Goal: Task Accomplishment & Management: Use online tool/utility

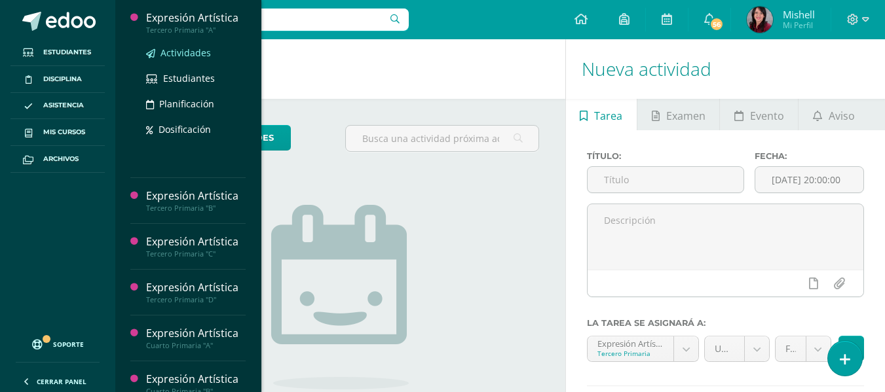
click at [188, 52] on span "Actividades" at bounding box center [185, 52] width 50 height 12
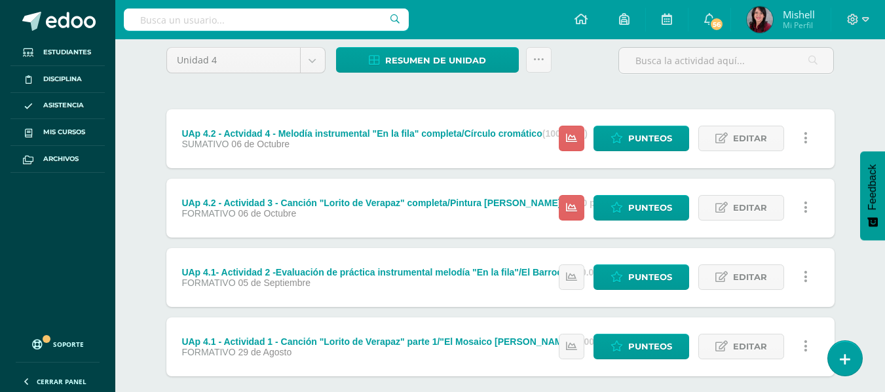
scroll to position [114, 0]
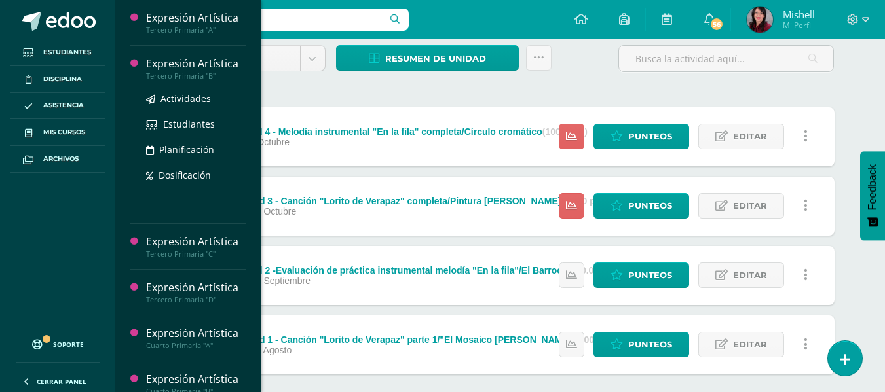
click at [191, 72] on div "Tercero Primaria "B"" at bounding box center [196, 75] width 100 height 9
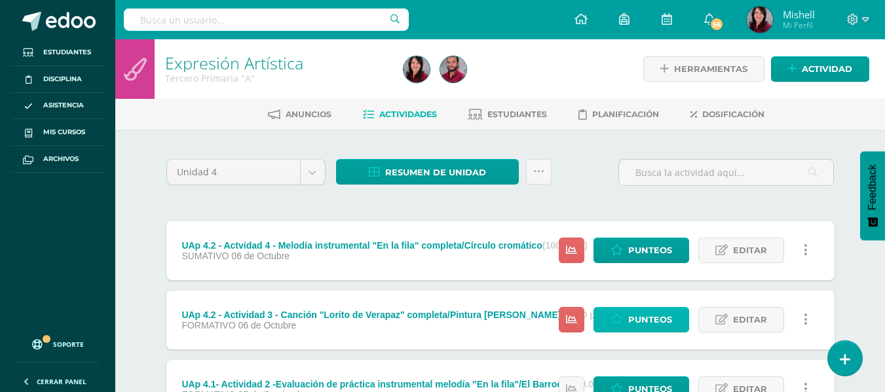
click at [636, 317] on span "Punteos" at bounding box center [650, 320] width 44 height 24
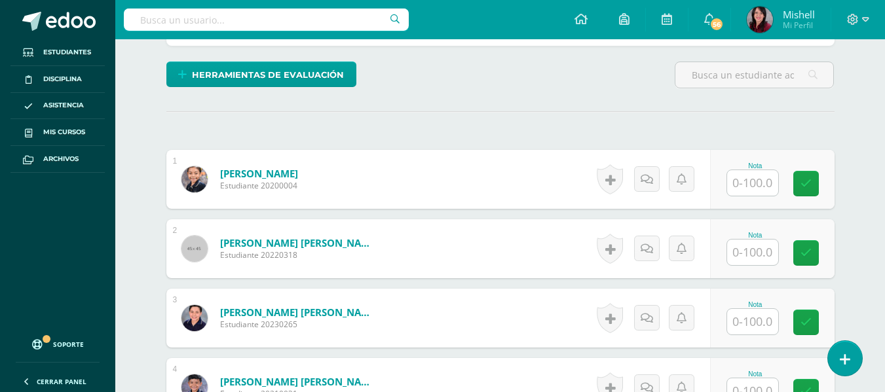
scroll to position [409, 0]
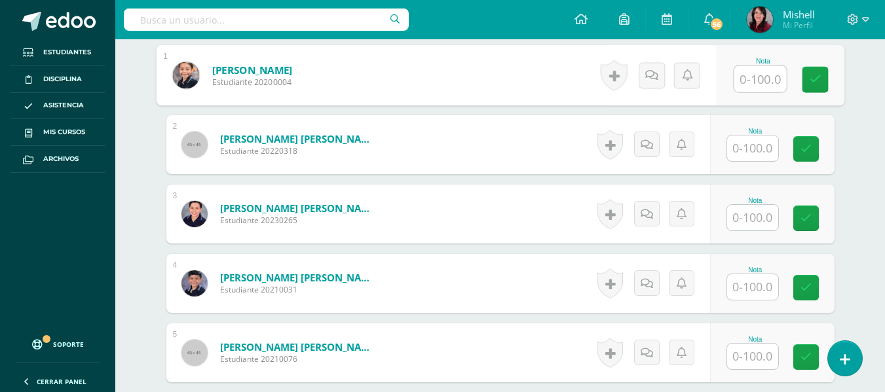
click at [756, 84] on input "text" at bounding box center [759, 79] width 52 height 26
type input "95"
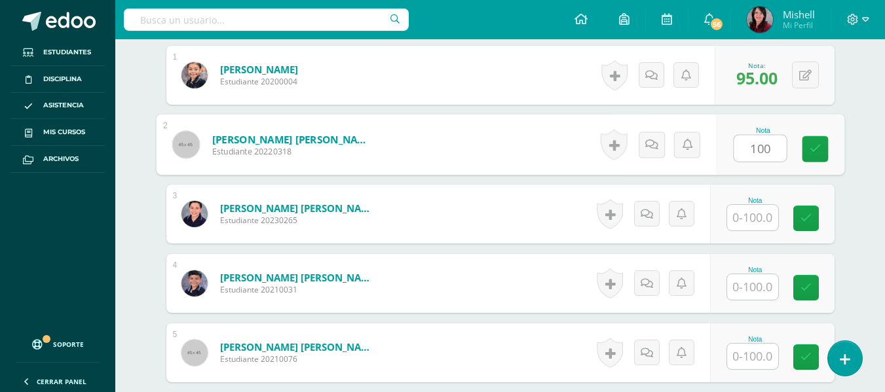
type input "100"
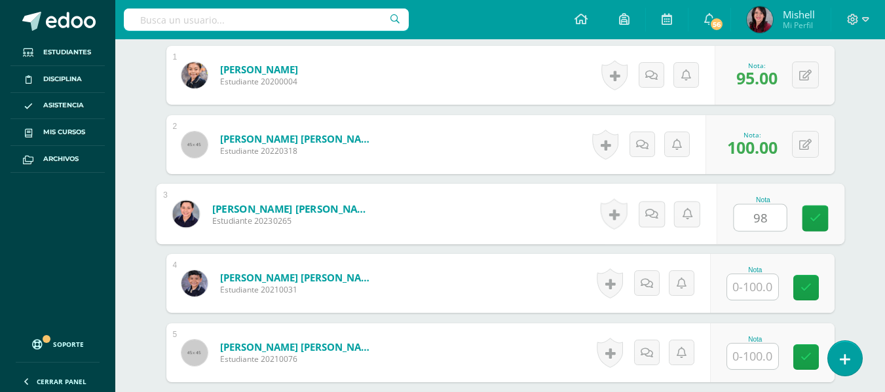
type input "98"
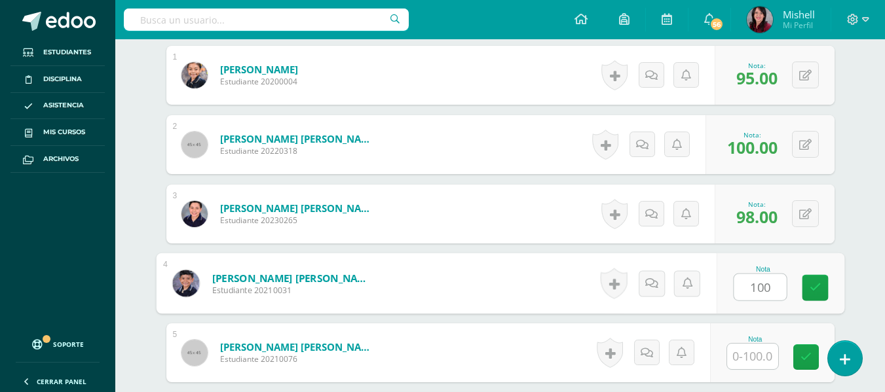
type input "100"
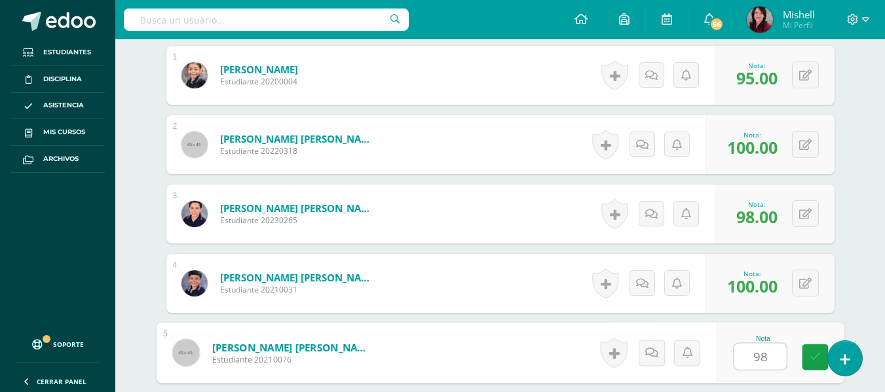
type input "98"
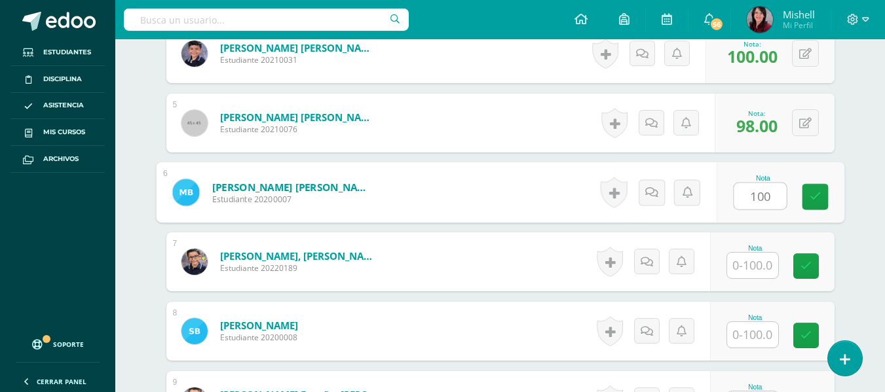
type input "100"
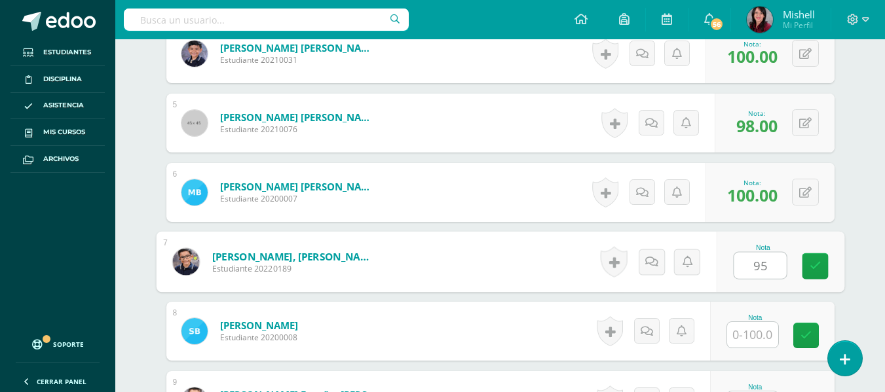
type input "95"
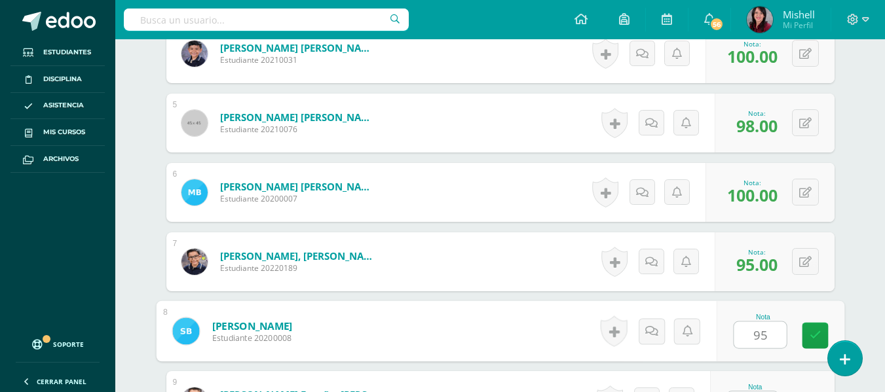
type input "95"
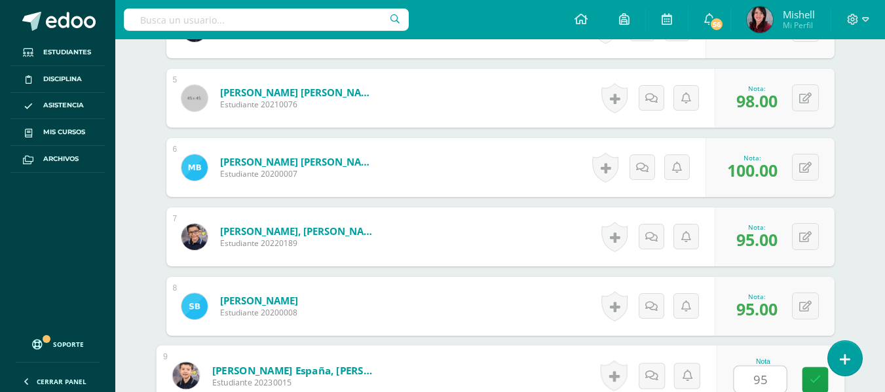
type input "95"
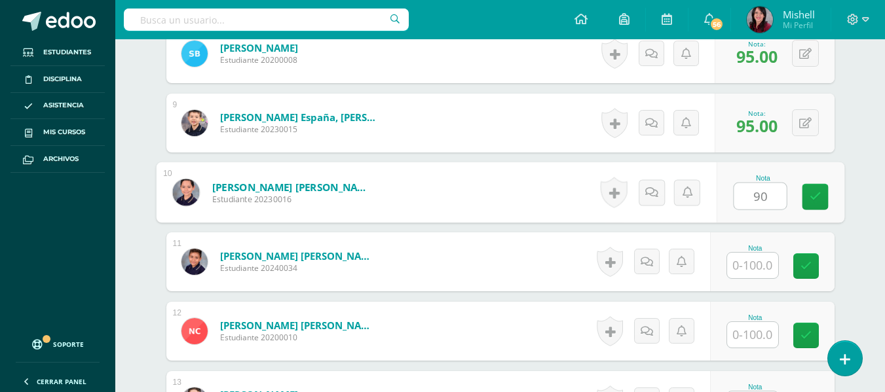
type input "90"
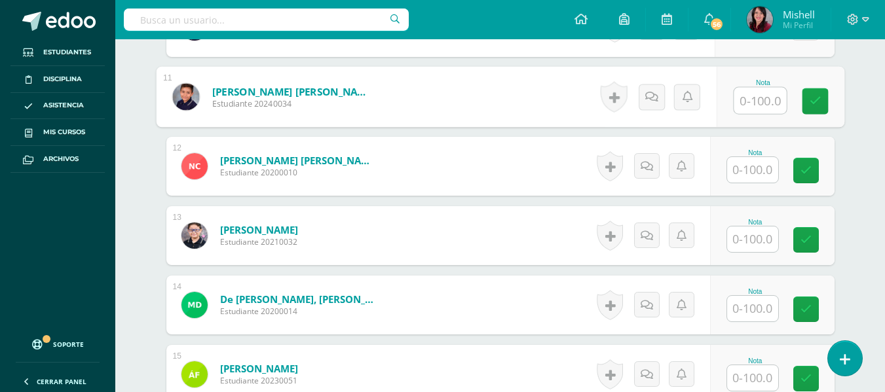
scroll to position [1106, 0]
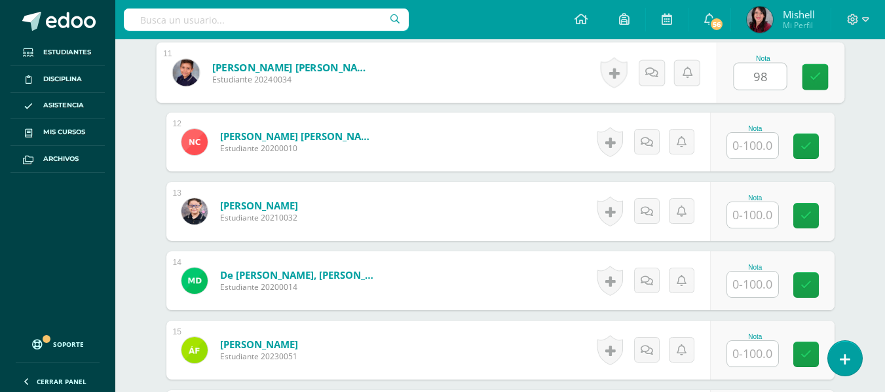
type input "98"
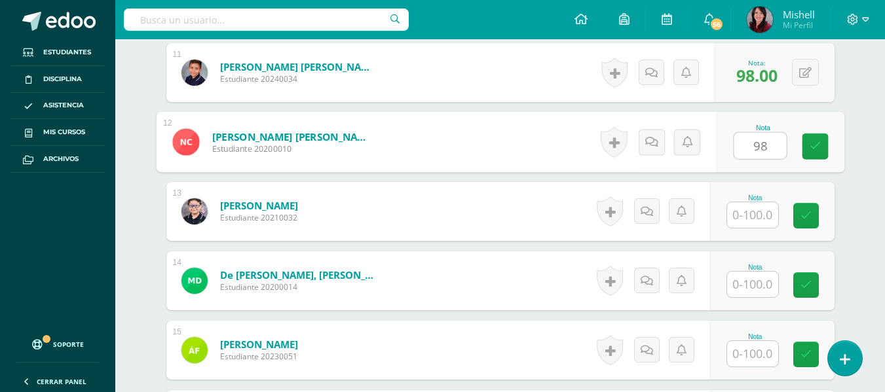
type input "98"
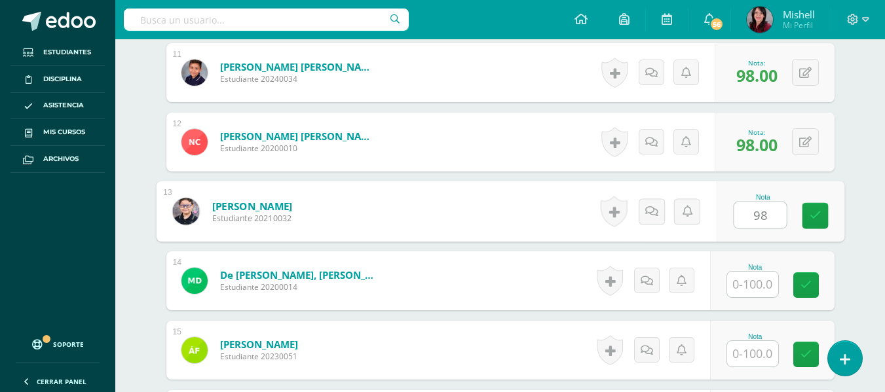
type input "98"
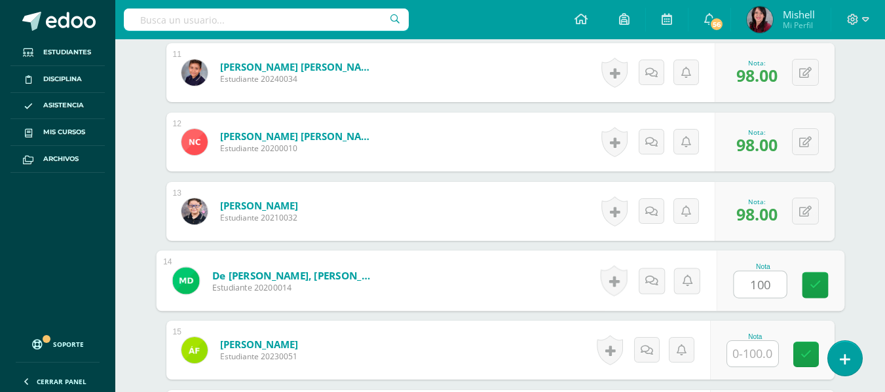
type input "100"
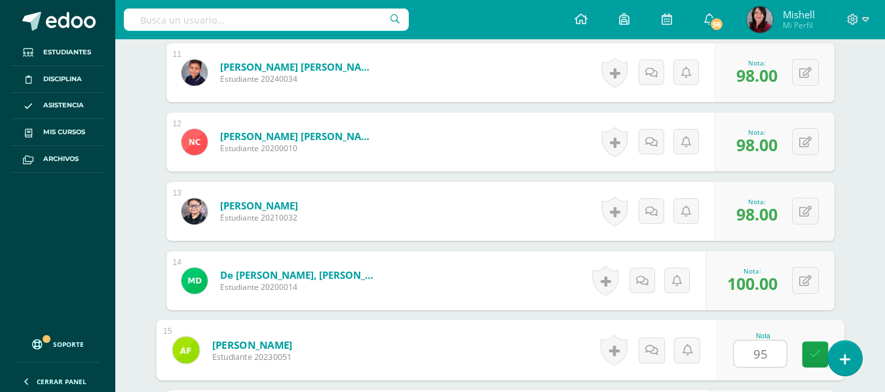
type input "95"
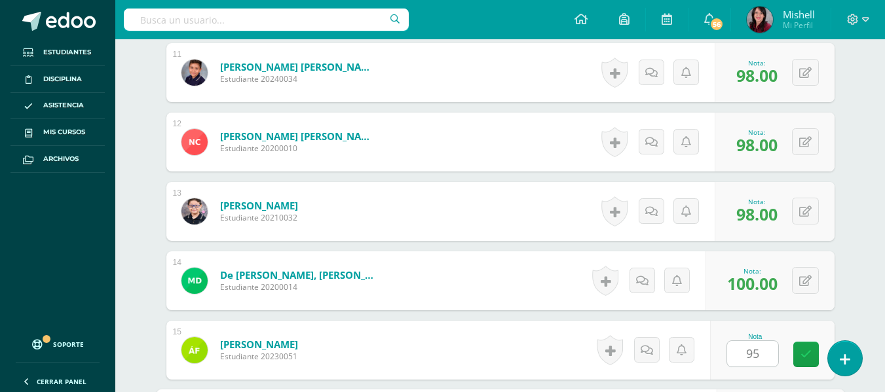
scroll to position [1333, 0]
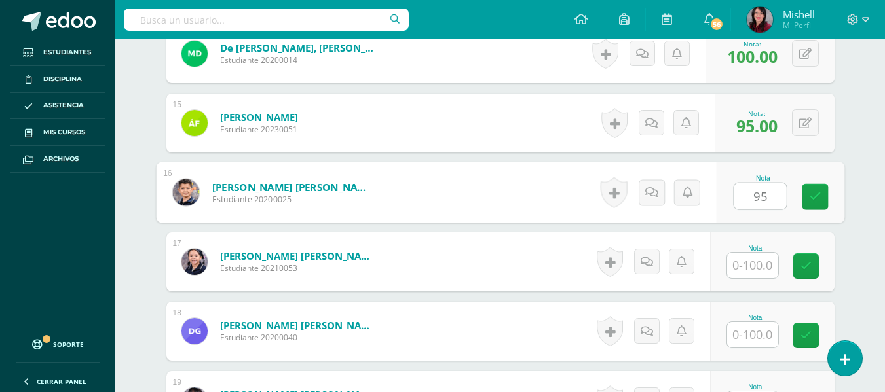
type input "95"
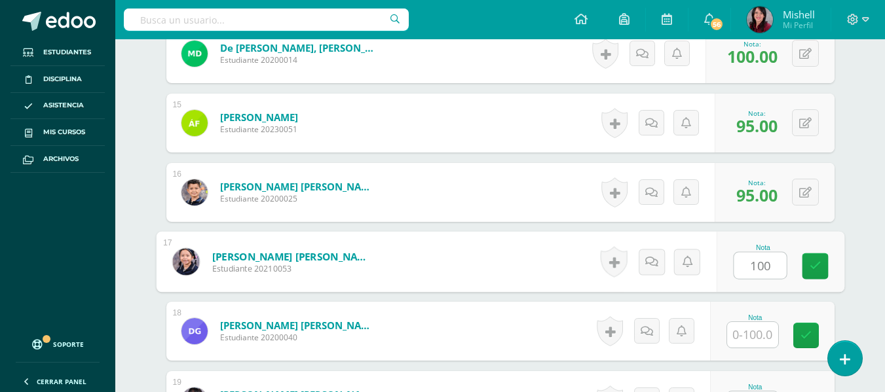
type input "100"
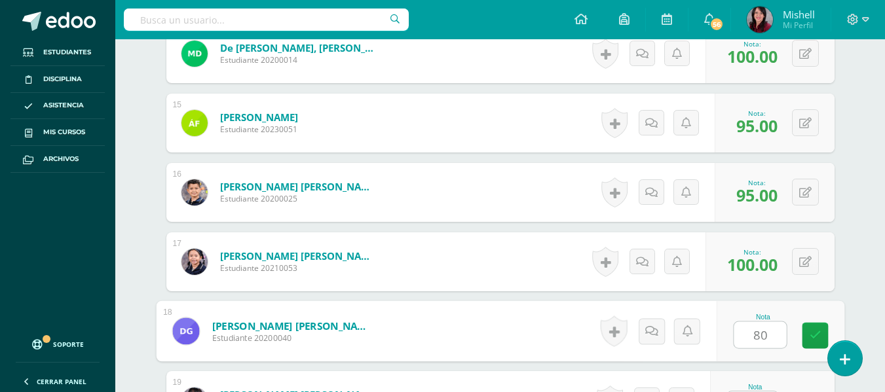
type input "80"
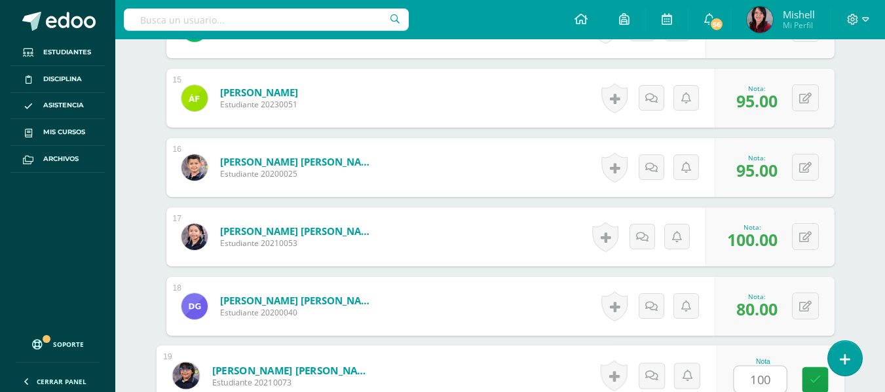
type input "100"
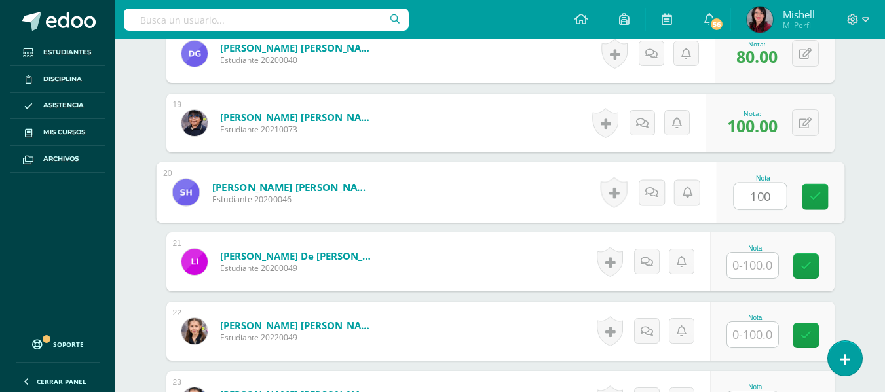
type input "100"
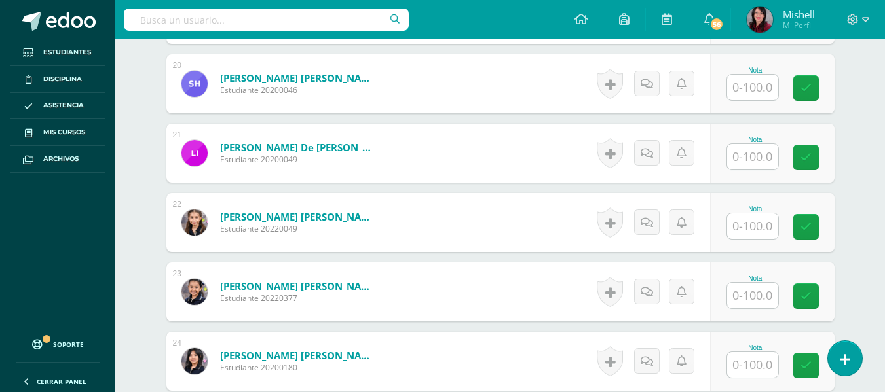
scroll to position [1720, 0]
click at [748, 88] on input "text" at bounding box center [752, 87] width 51 height 26
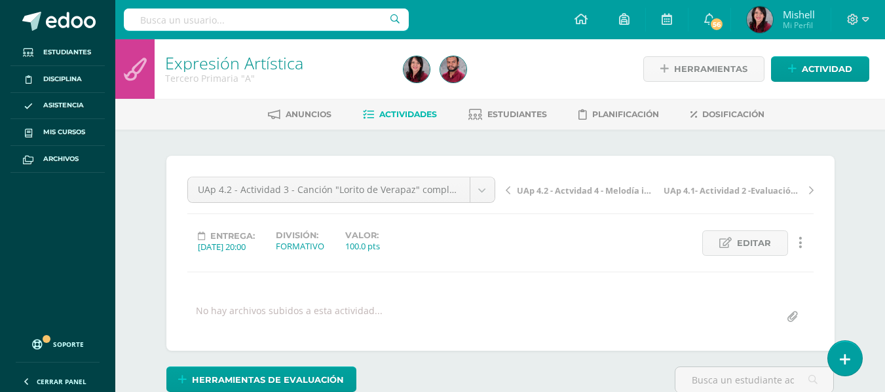
scroll to position [5, 0]
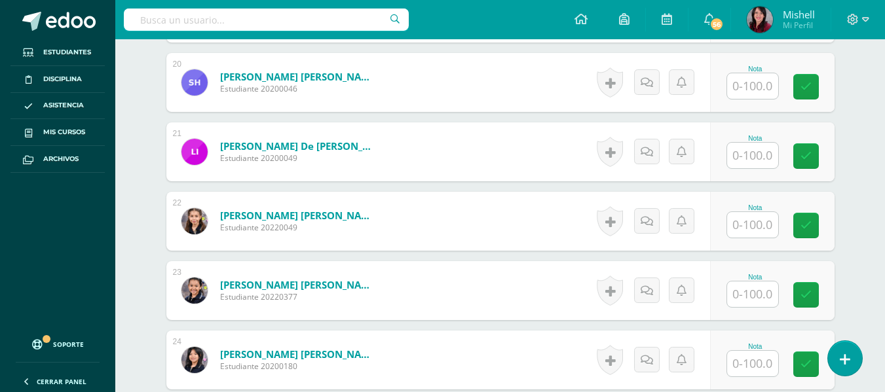
scroll to position [1715, 0]
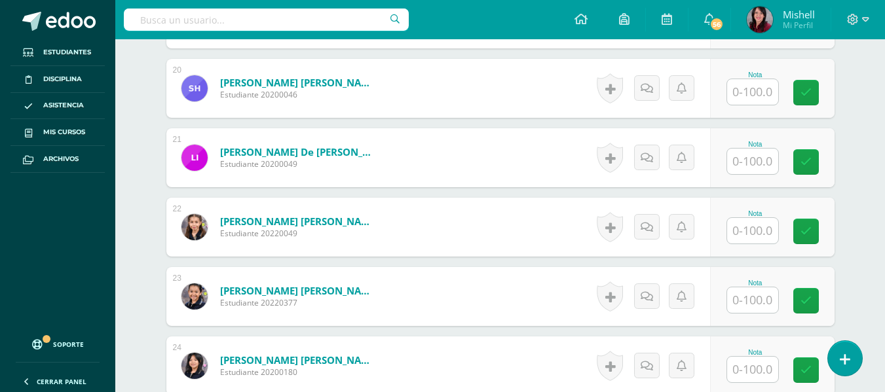
click at [752, 94] on input "text" at bounding box center [752, 92] width 51 height 26
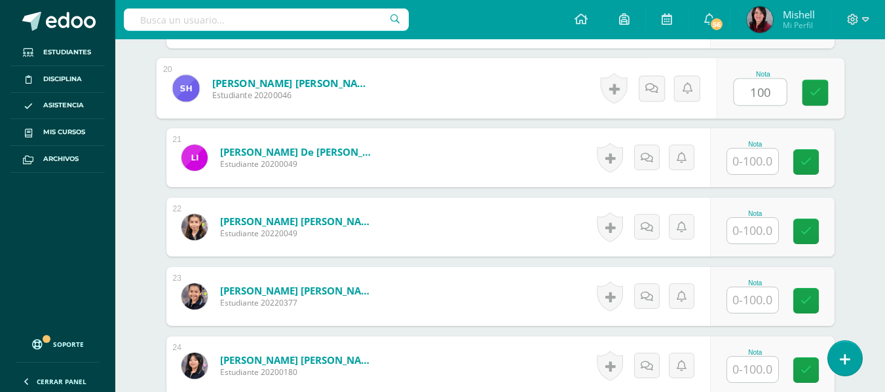
type input "100"
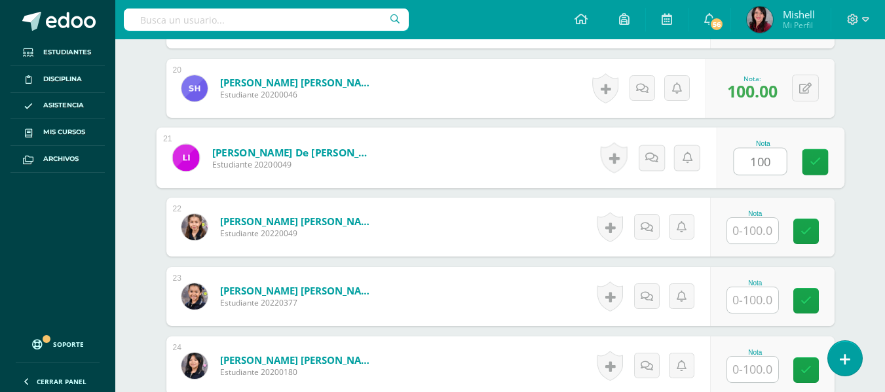
type input "100"
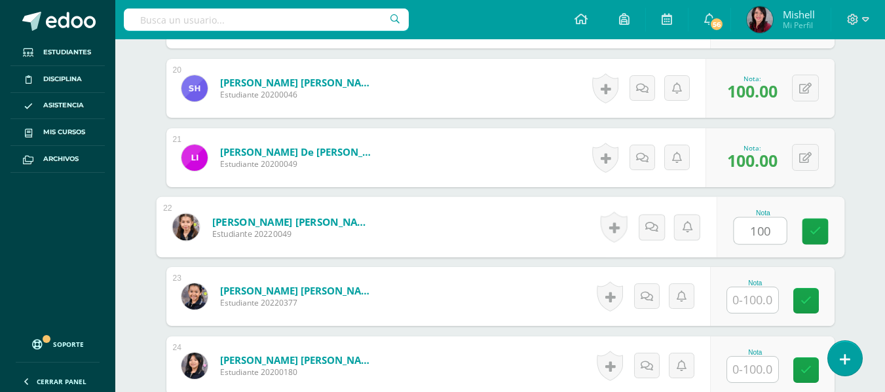
type input "100"
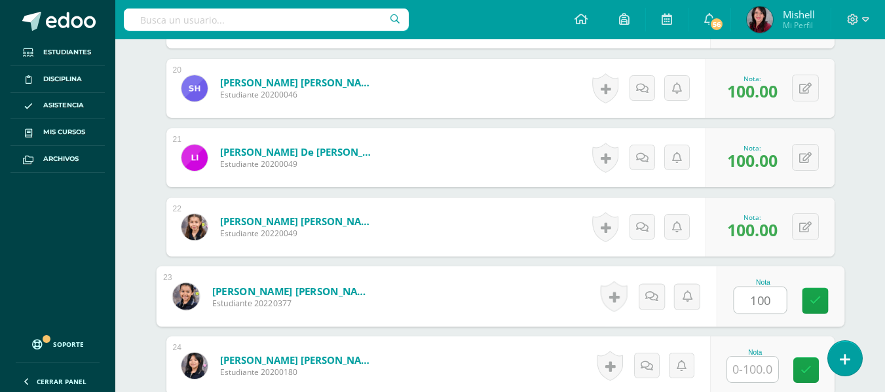
type input "100"
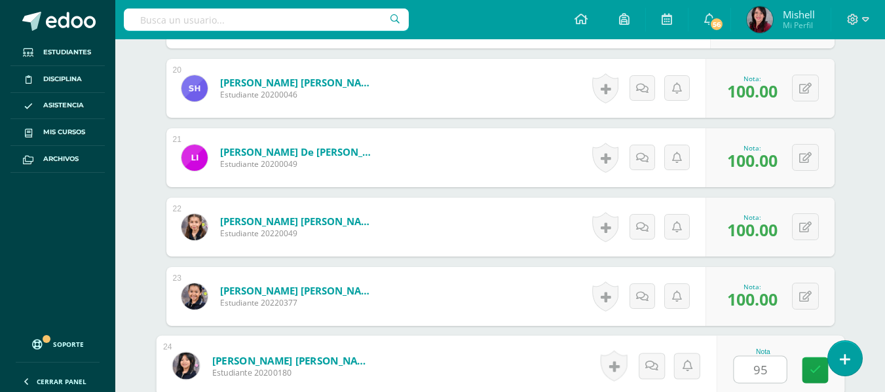
type input "95"
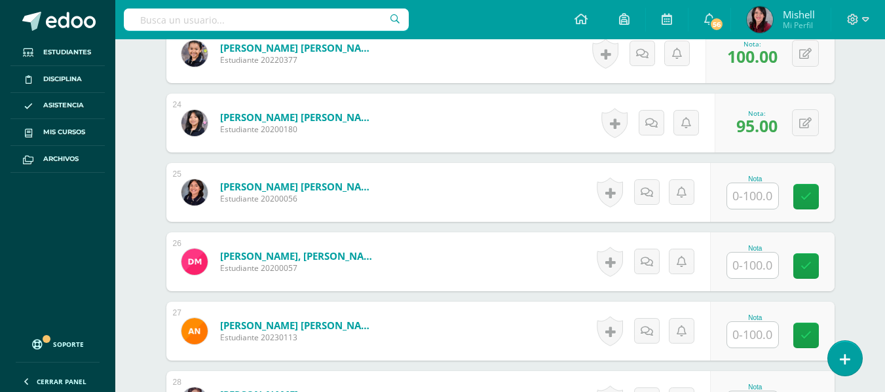
click at [752, 94] on div "0 Logros Logros obtenidos Aún no hay logros agregados Nota: 95.00" at bounding box center [774, 123] width 120 height 59
click at [756, 191] on input "text" at bounding box center [752, 196] width 51 height 26
type input "100"
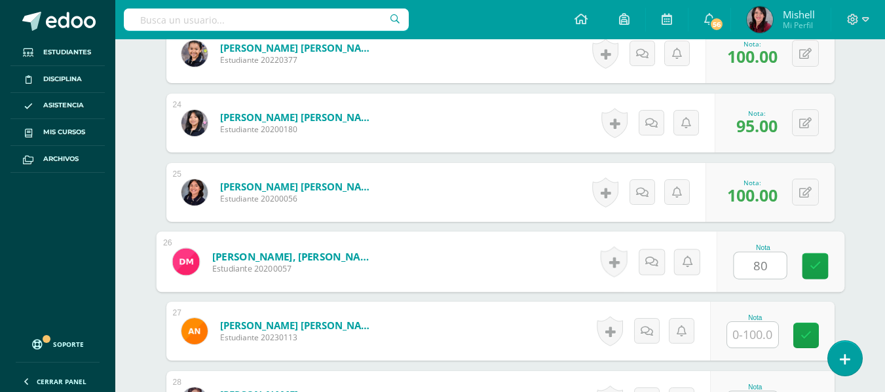
type input "80"
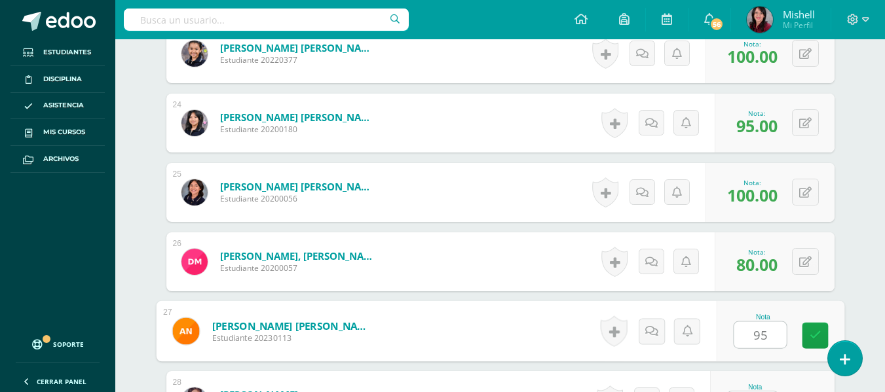
type input "95"
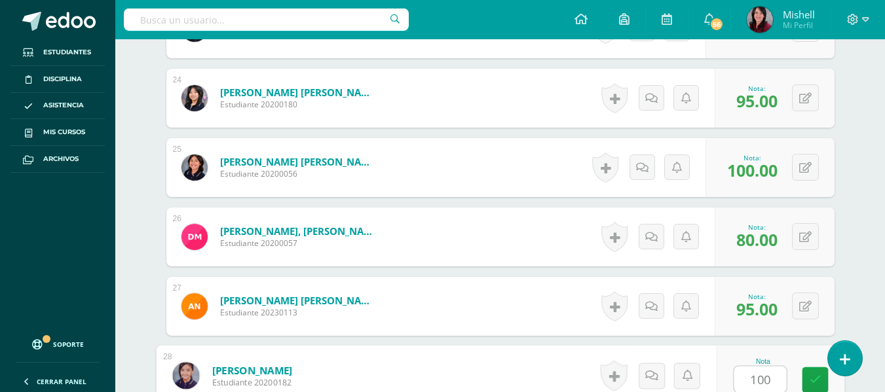
type input "100"
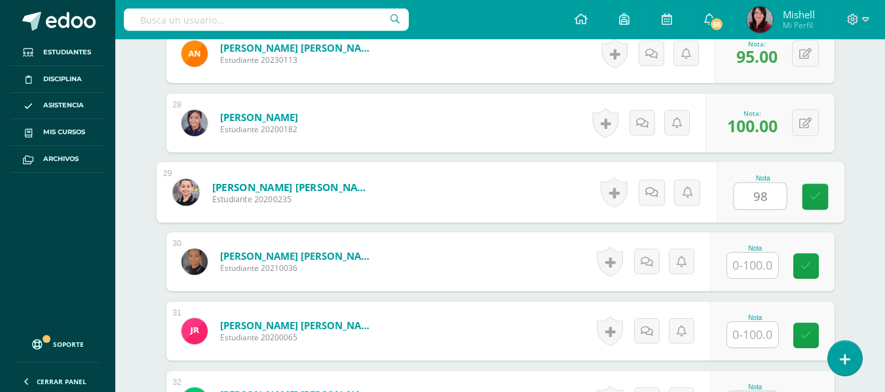
type input "98"
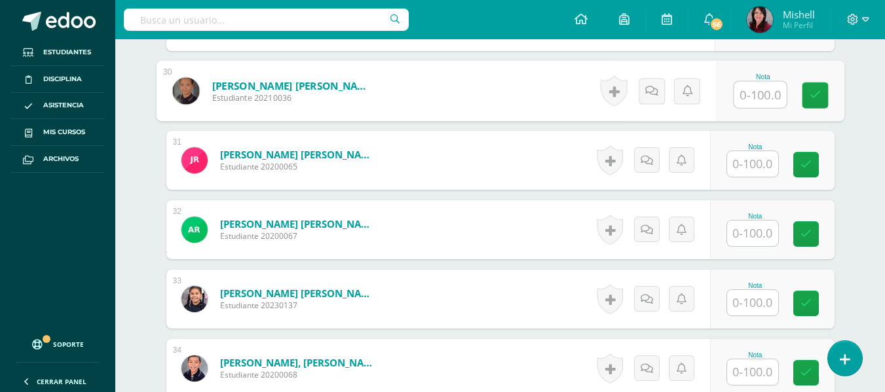
scroll to position [2425, 0]
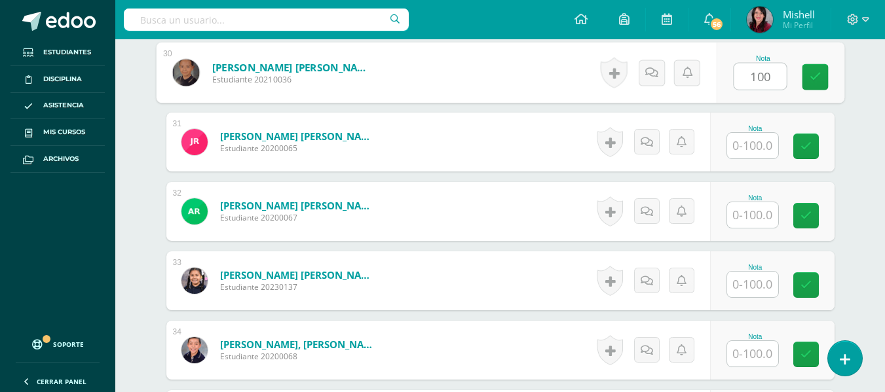
type input "100"
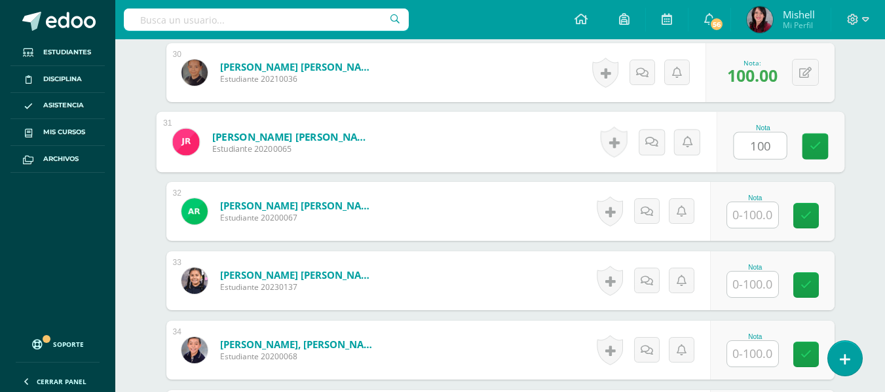
type input "100"
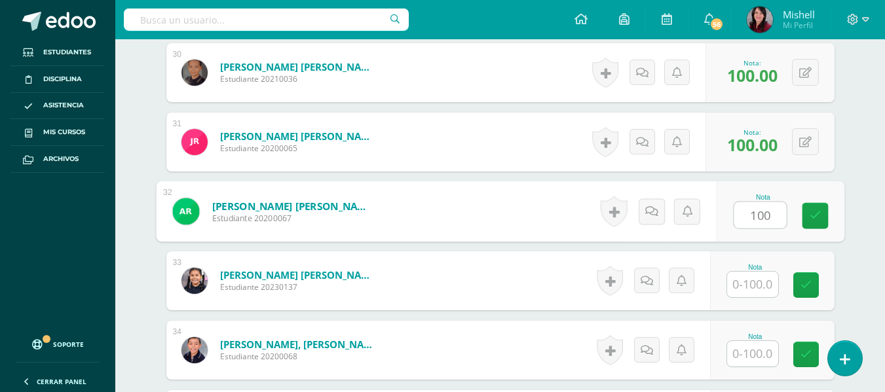
type input "100"
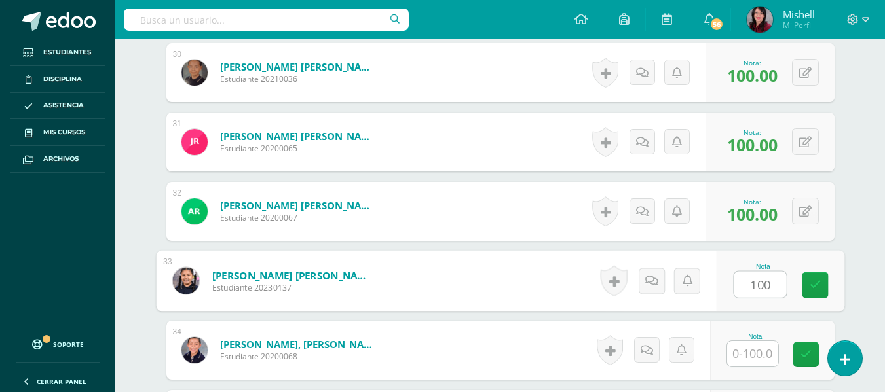
type input "100"
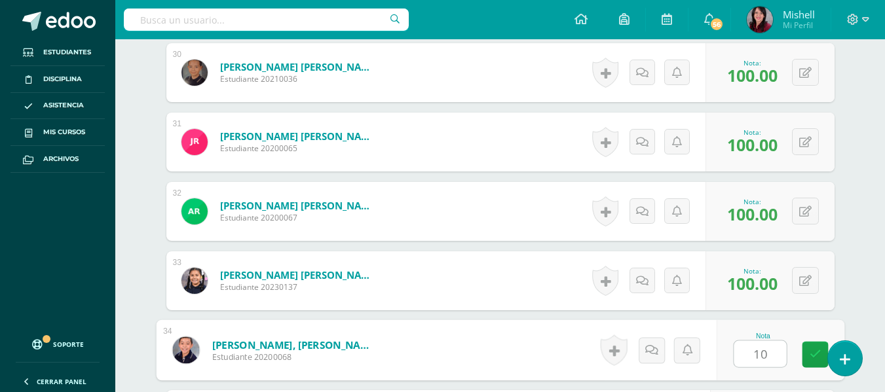
type input "1"
type input "98"
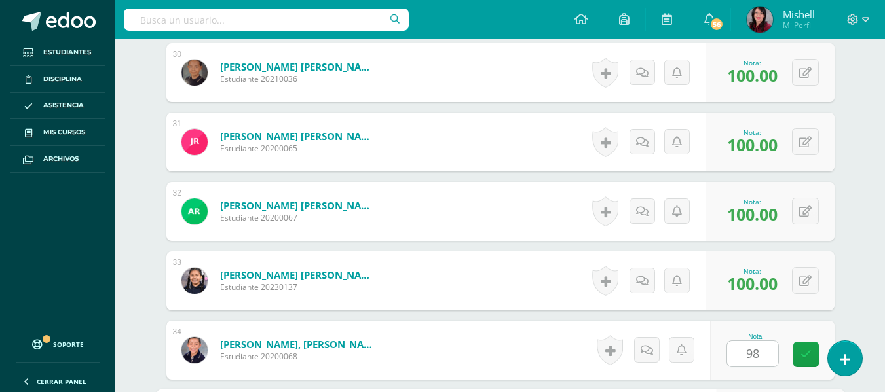
scroll to position [2652, 0]
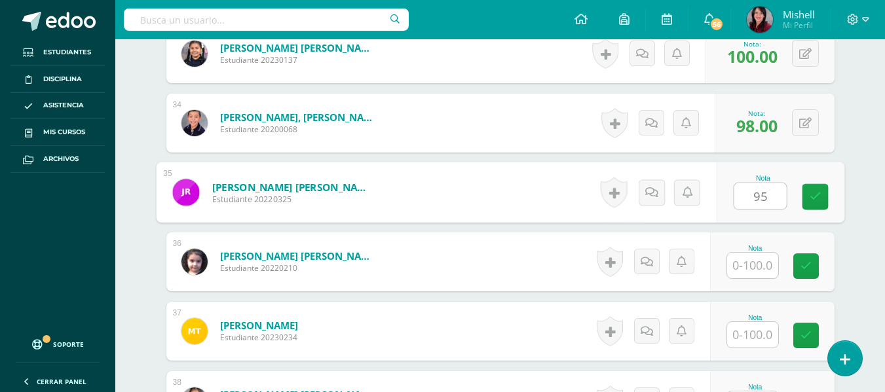
type input "95"
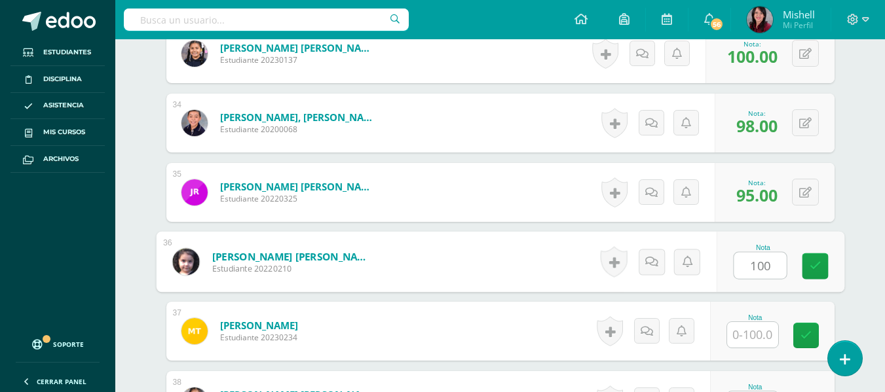
type input "100"
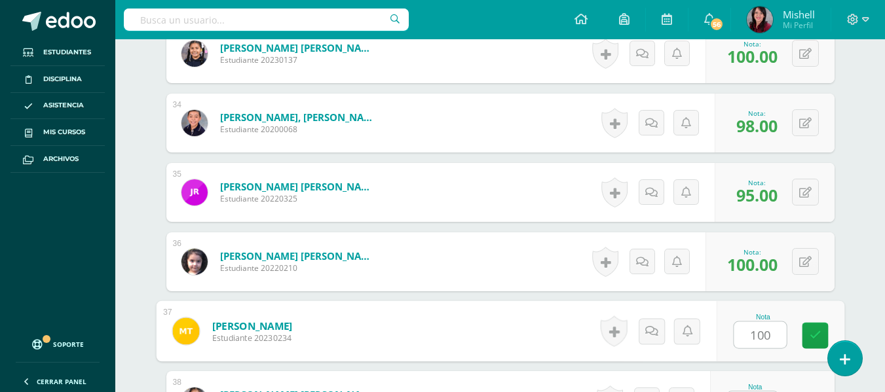
type input "100"
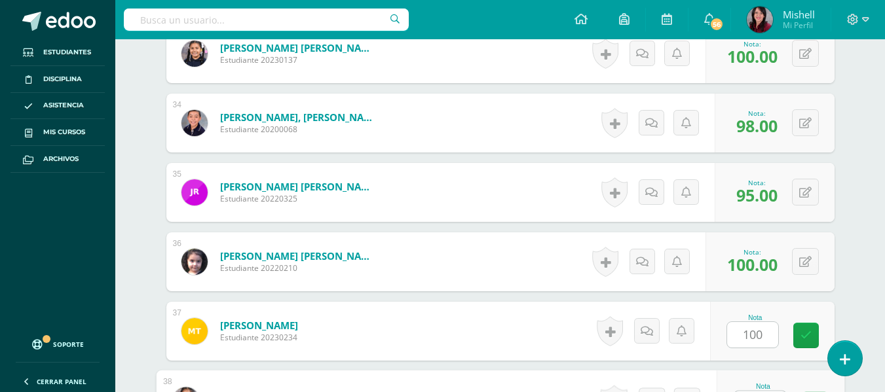
scroll to position [2677, 0]
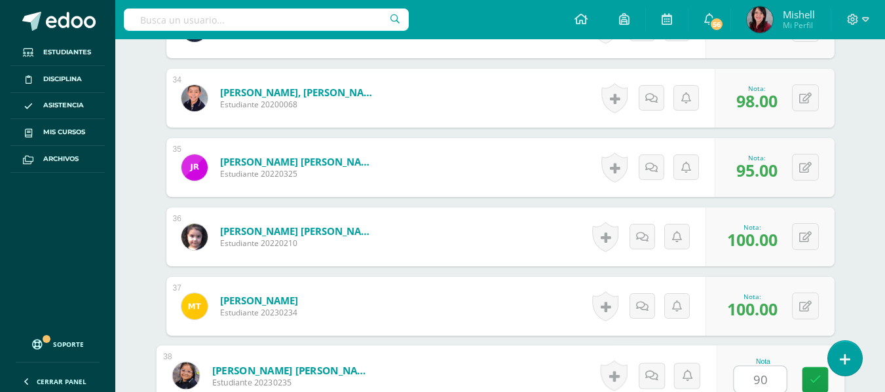
type input "90"
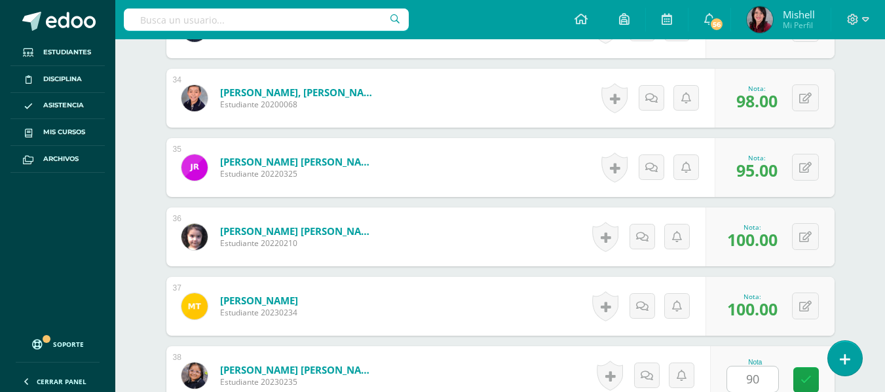
scroll to position [2930, 0]
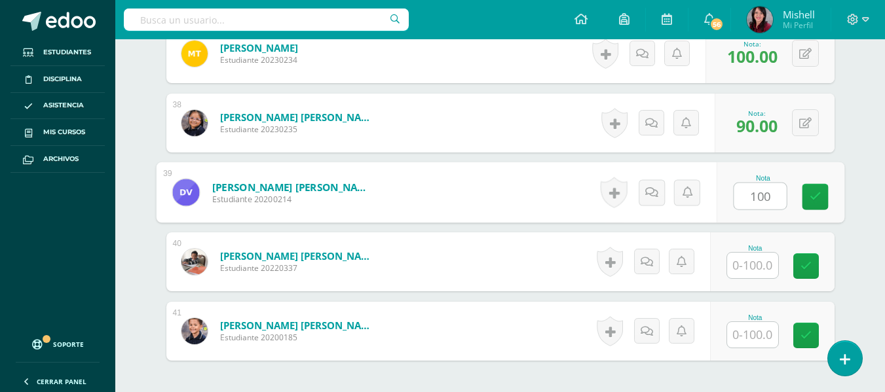
type input "100"
click at [805, 187] on button at bounding box center [814, 193] width 28 height 28
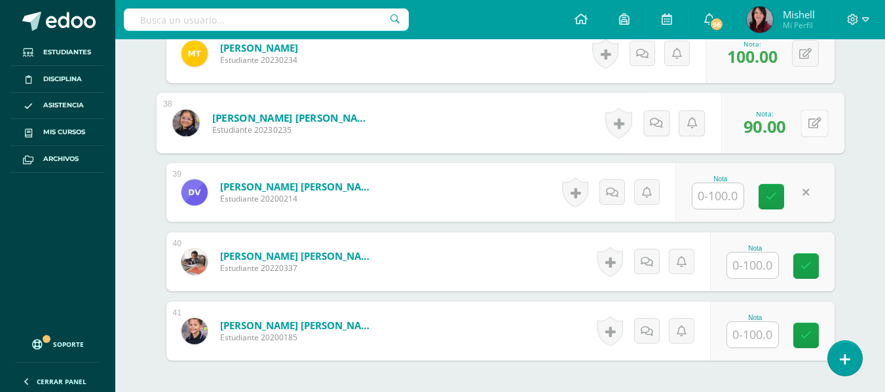
click at [805, 121] on button at bounding box center [814, 123] width 28 height 28
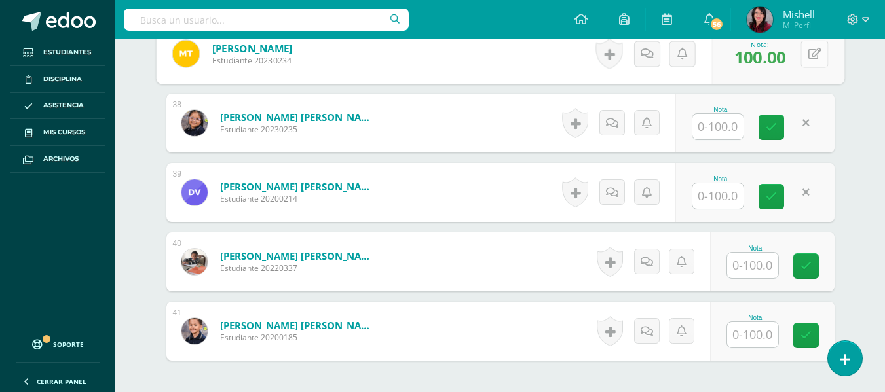
click at [802, 50] on button at bounding box center [814, 54] width 28 height 28
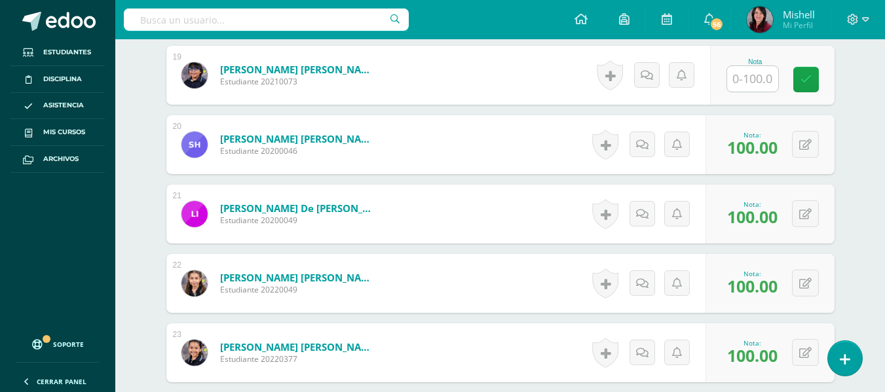
scroll to position [1665, 0]
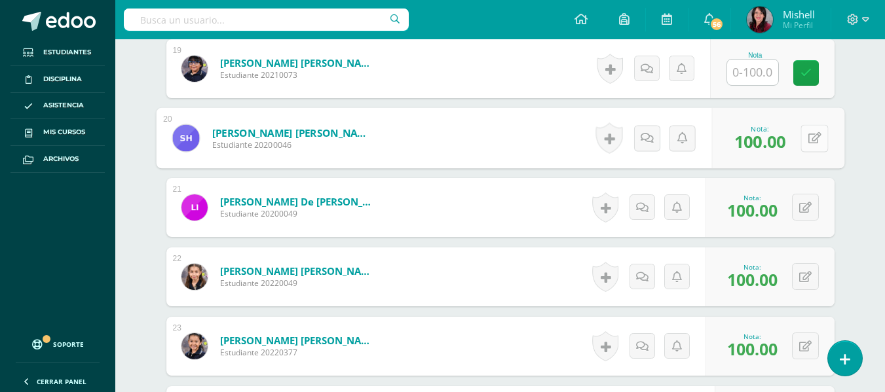
click at [805, 137] on button at bounding box center [814, 138] width 28 height 28
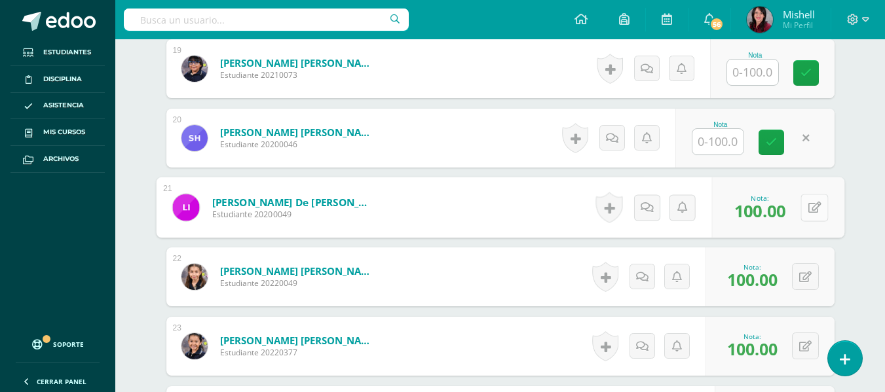
click at [804, 203] on button at bounding box center [814, 208] width 28 height 28
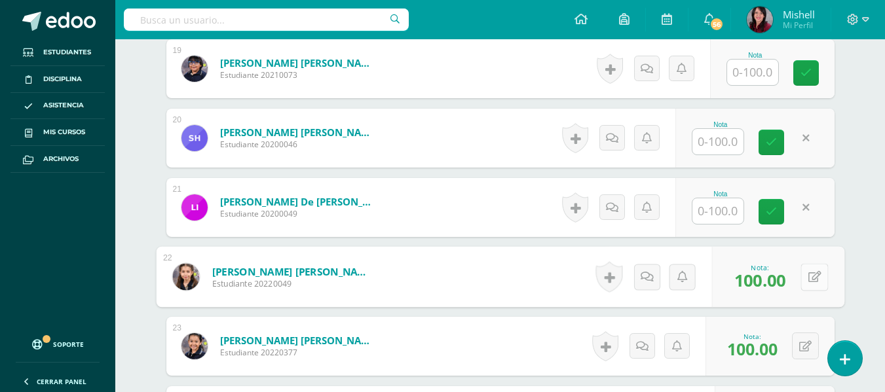
click at [804, 280] on button at bounding box center [814, 277] width 28 height 28
click at [804, 349] on button at bounding box center [805, 346] width 27 height 27
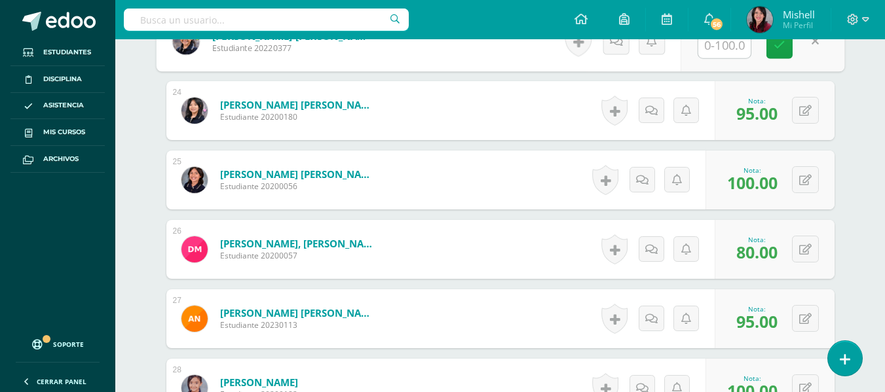
scroll to position [2001, 0]
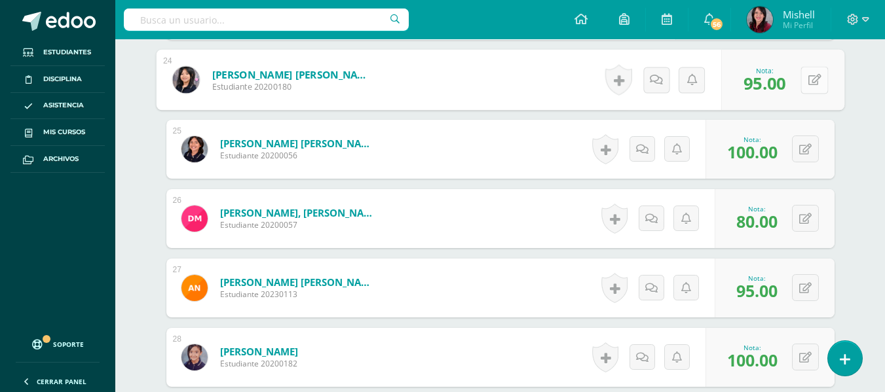
click at [803, 76] on button at bounding box center [814, 80] width 28 height 28
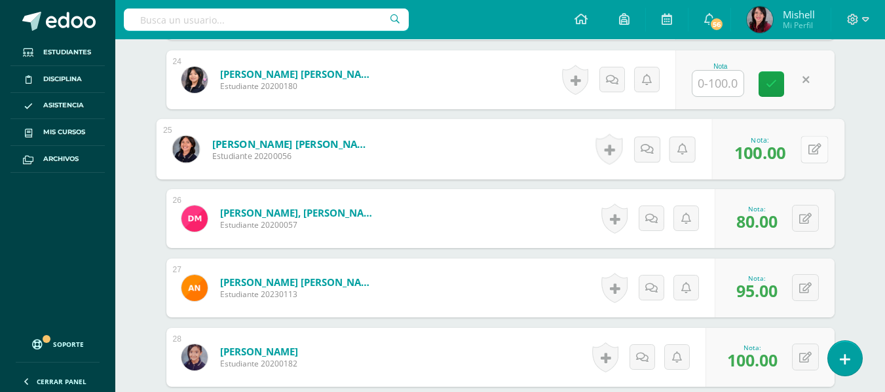
click at [805, 144] on button at bounding box center [814, 150] width 28 height 28
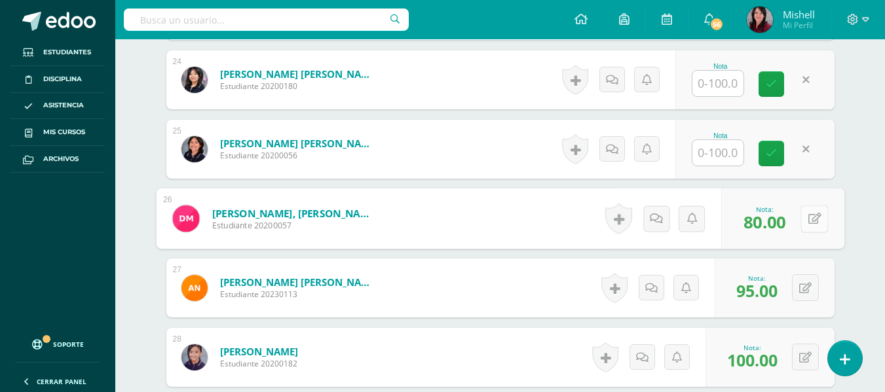
click at [802, 215] on button at bounding box center [814, 219] width 28 height 28
click at [803, 291] on icon at bounding box center [805, 288] width 12 height 11
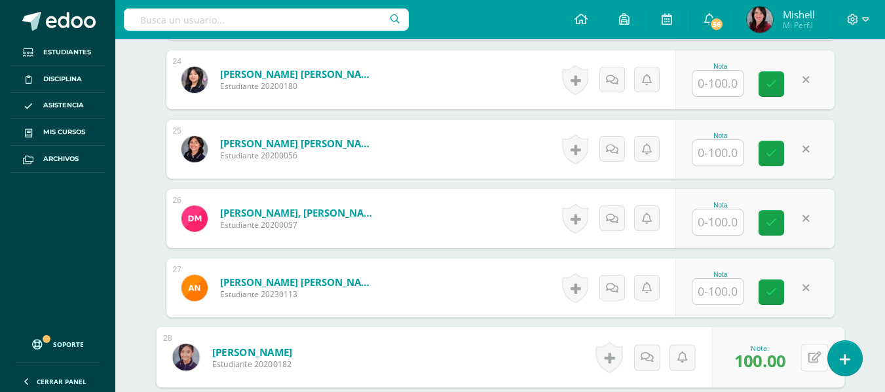
click at [805, 356] on button at bounding box center [814, 358] width 28 height 28
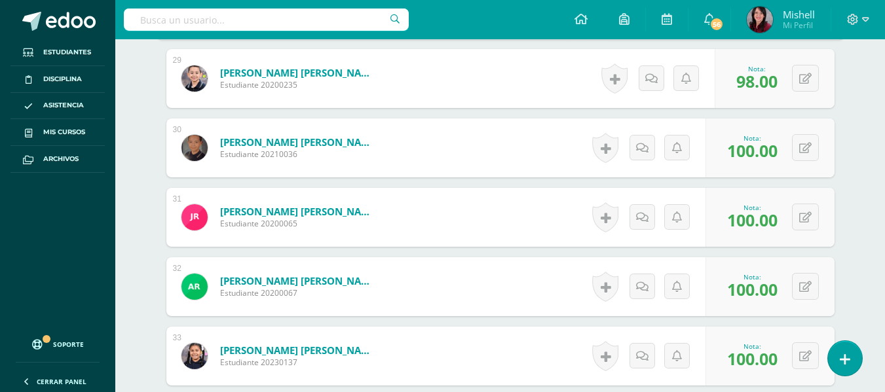
scroll to position [2356, 0]
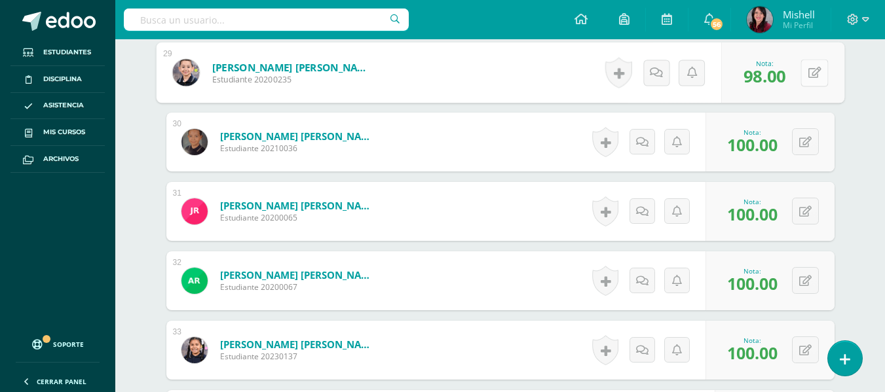
click at [805, 70] on button at bounding box center [814, 73] width 28 height 28
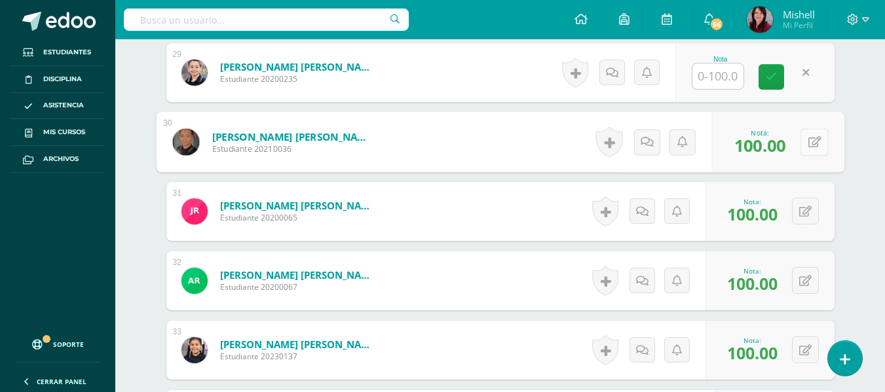
click at [804, 138] on button at bounding box center [814, 142] width 28 height 28
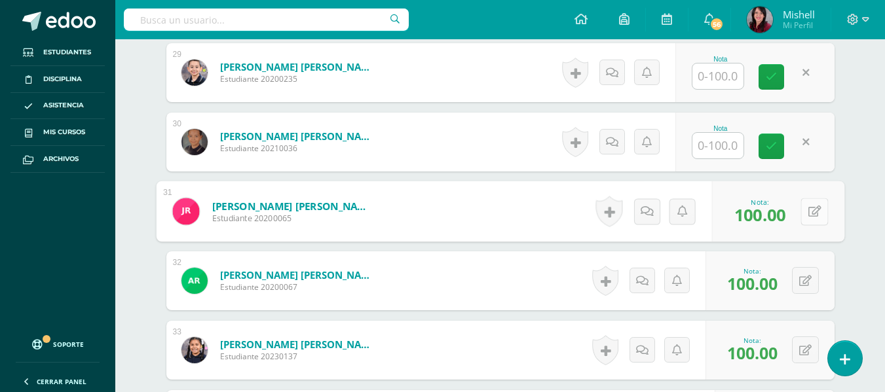
click at [802, 208] on button at bounding box center [814, 212] width 28 height 28
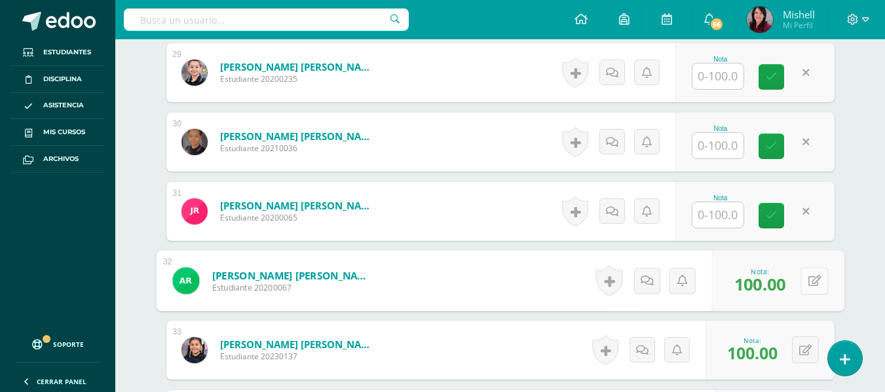
click at [805, 278] on button at bounding box center [814, 281] width 28 height 28
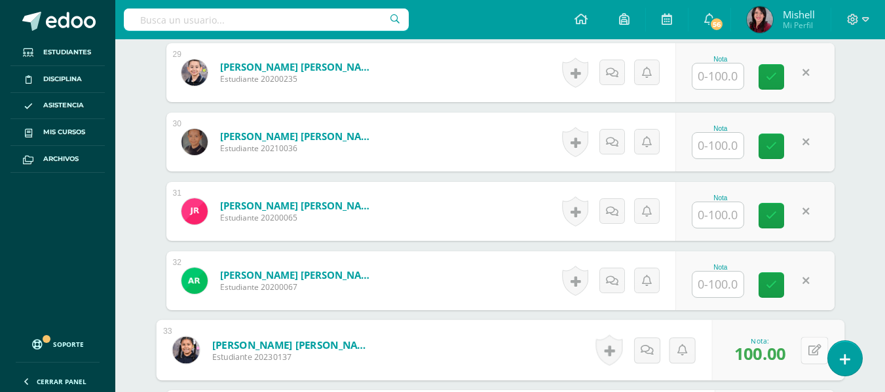
click at [806, 348] on button at bounding box center [814, 351] width 28 height 28
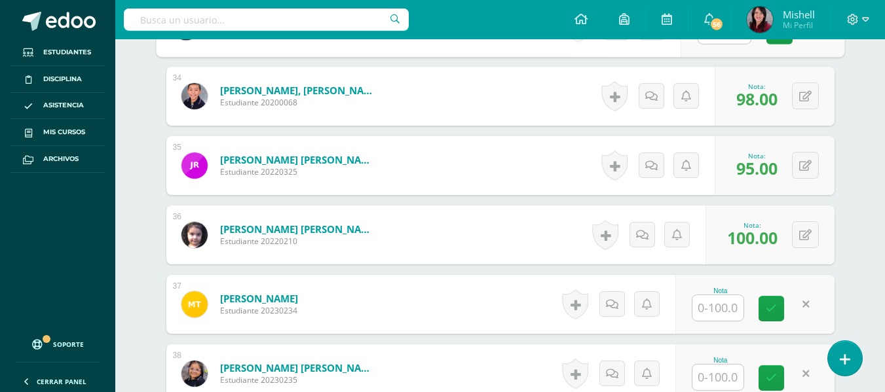
scroll to position [2692, 0]
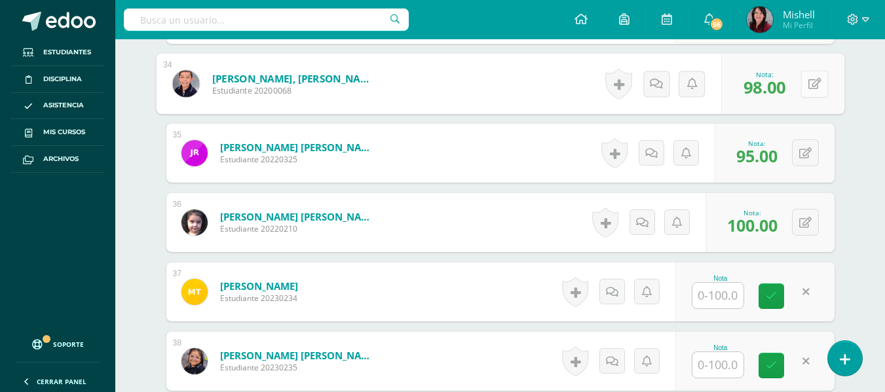
click at [806, 83] on button at bounding box center [814, 84] width 28 height 28
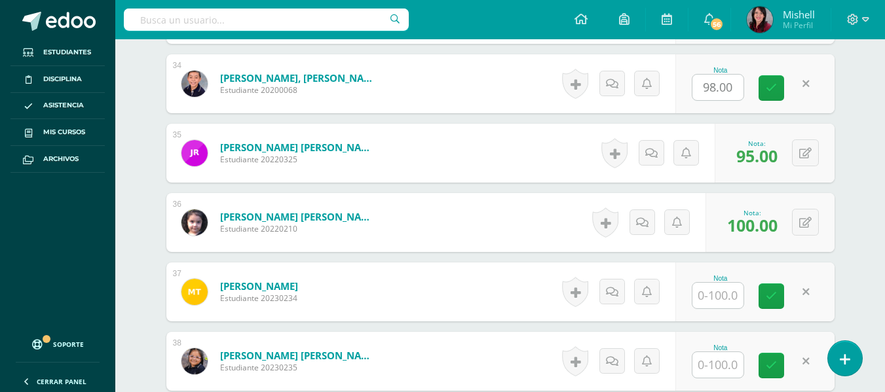
click at [806, 83] on link at bounding box center [806, 84] width 26 height 26
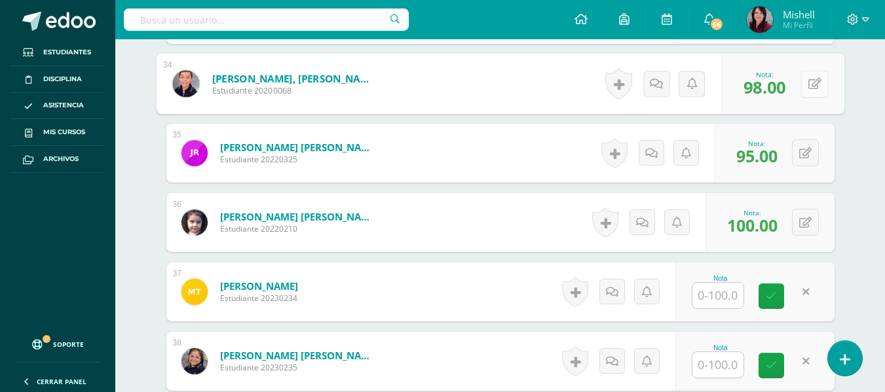
click at [812, 83] on icon at bounding box center [813, 83] width 13 height 11
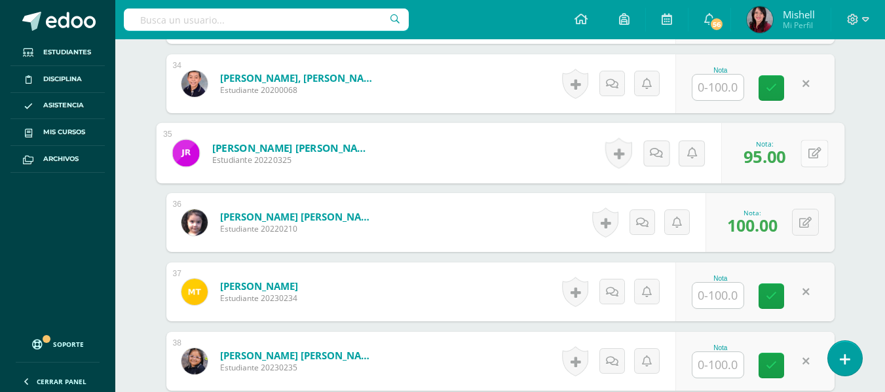
click at [804, 151] on button at bounding box center [814, 153] width 28 height 28
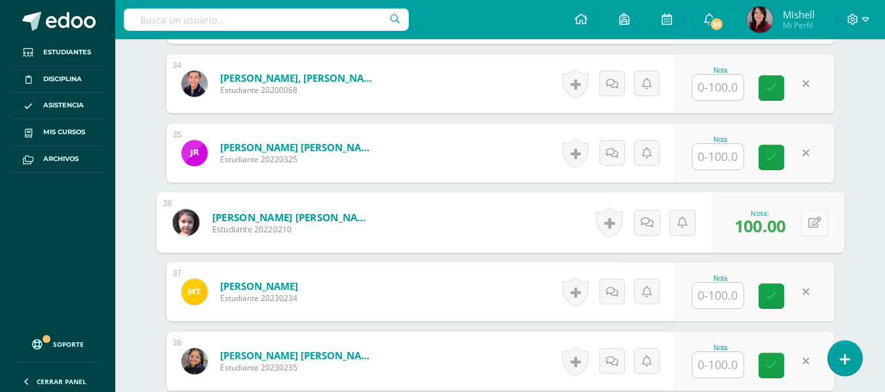
click at [806, 216] on button at bounding box center [814, 223] width 28 height 28
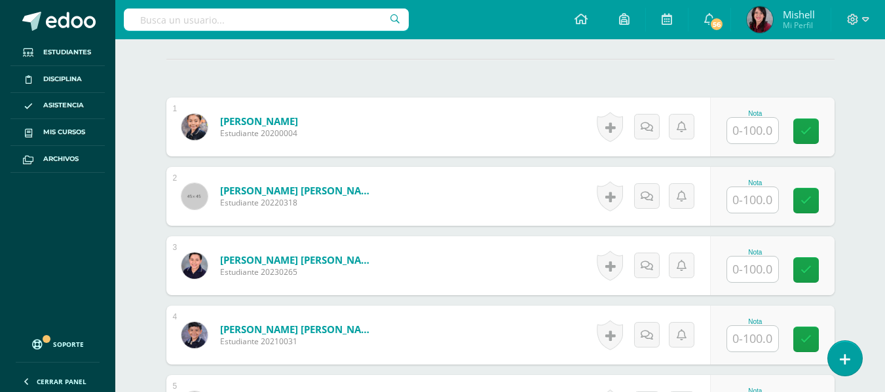
scroll to position [394, 0]
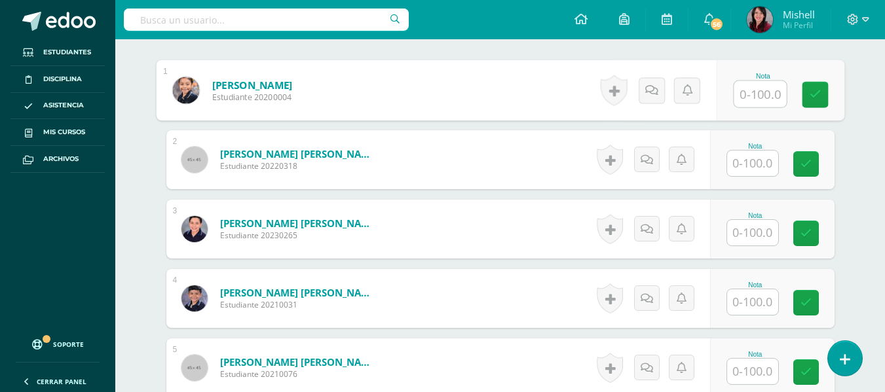
click at [756, 97] on input "text" at bounding box center [759, 94] width 52 height 26
type input "100"
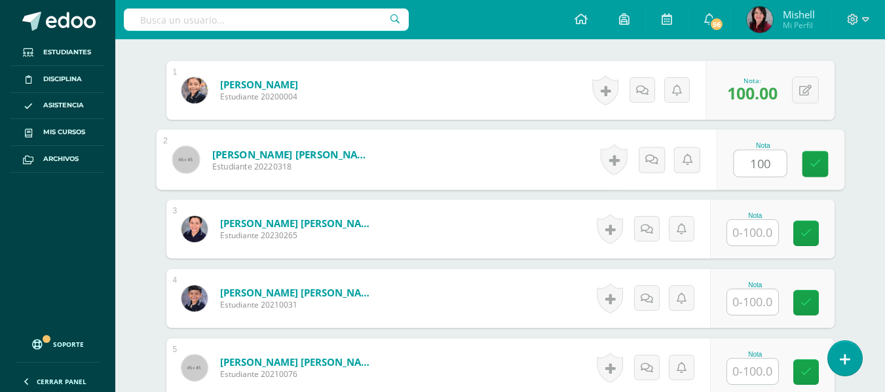
type input "100"
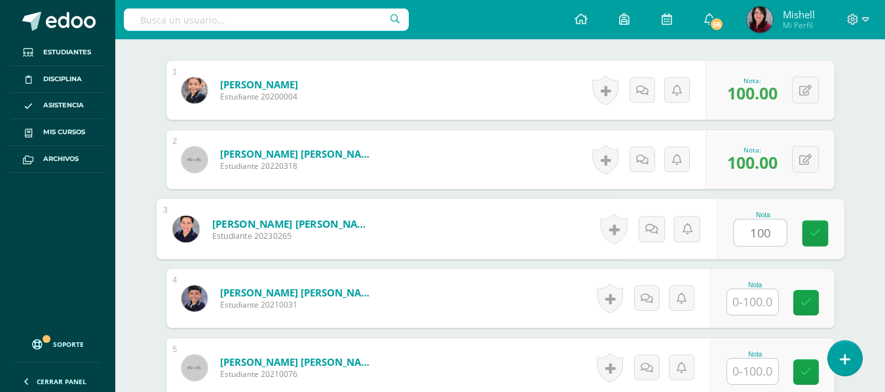
type input "100"
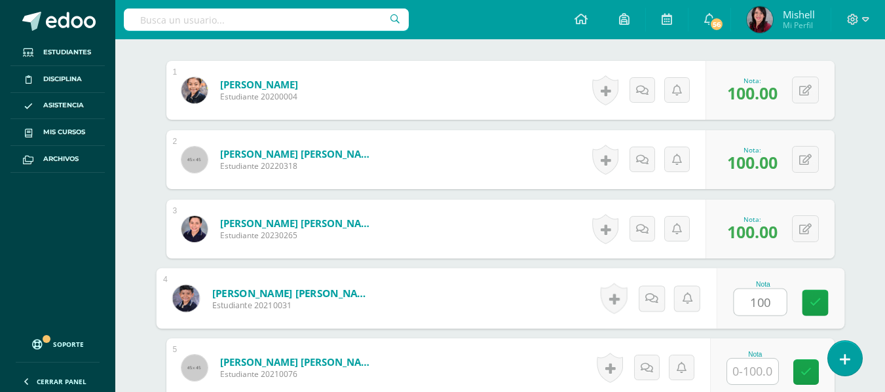
type input "100"
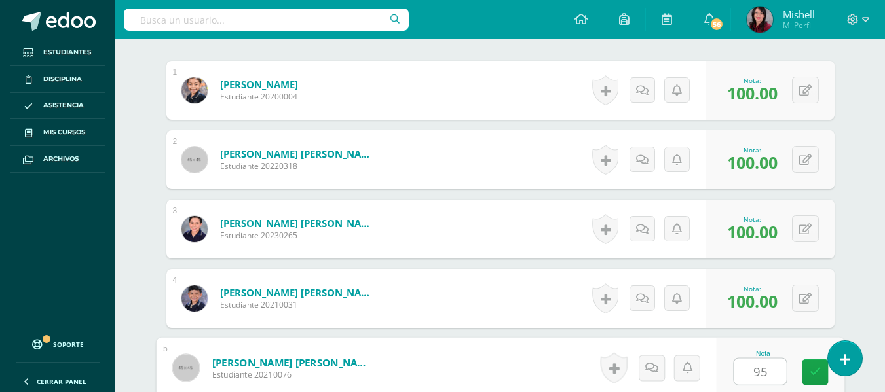
type input "95"
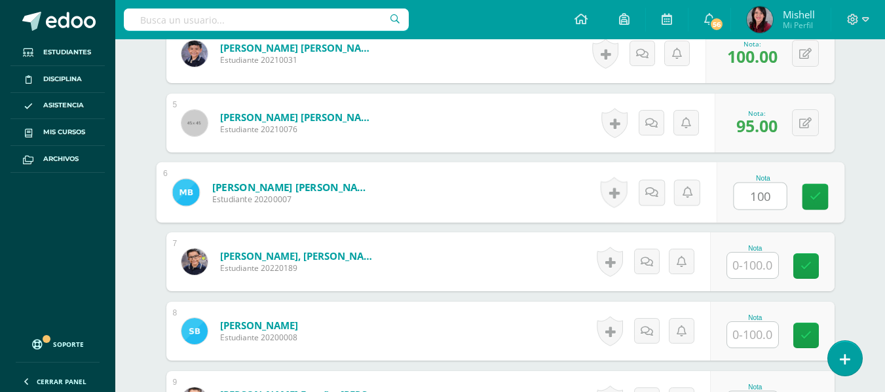
type input "100"
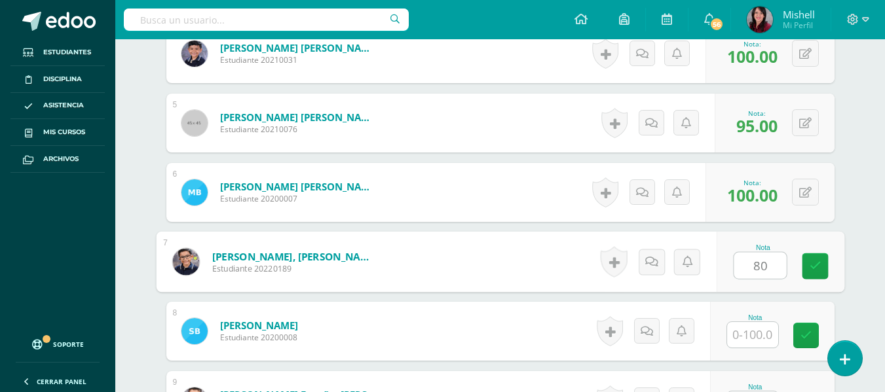
type input "80"
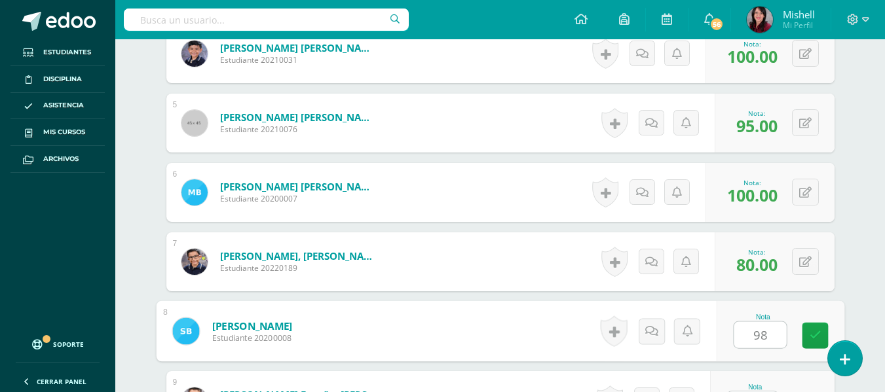
type input "98"
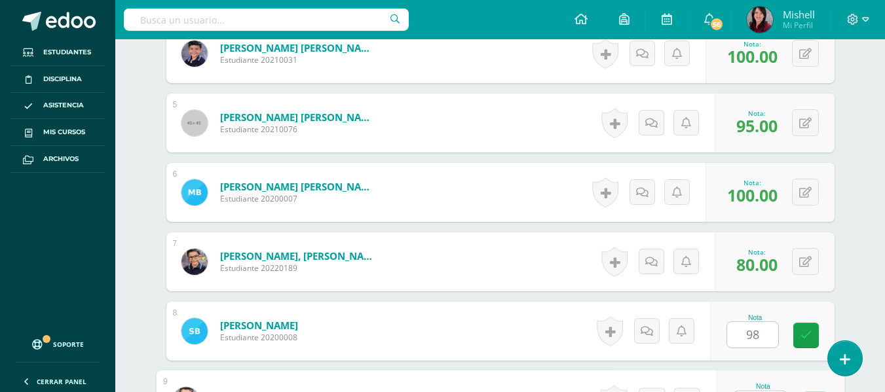
scroll to position [664, 0]
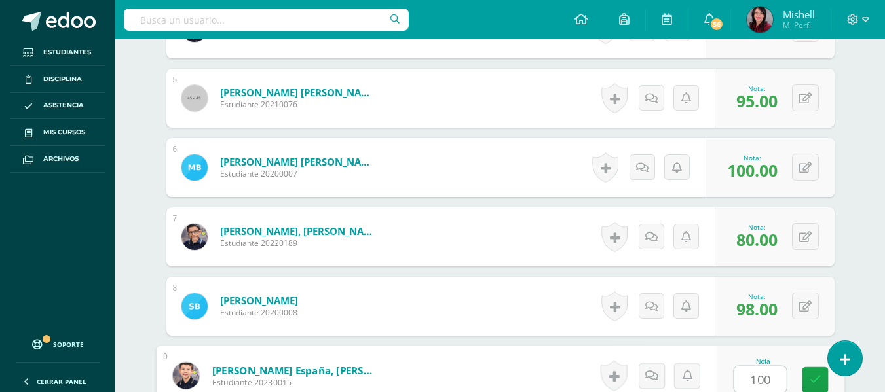
type input "100"
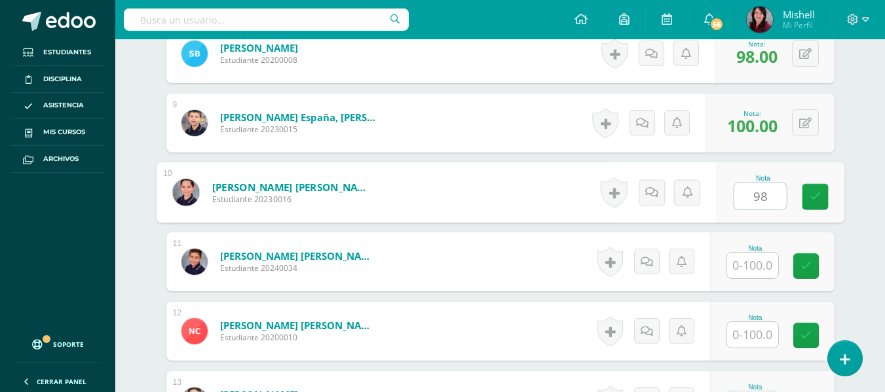
type input "98"
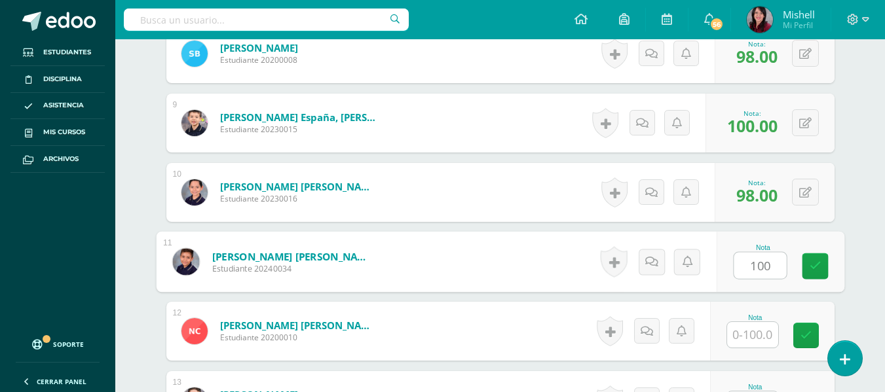
type input "100"
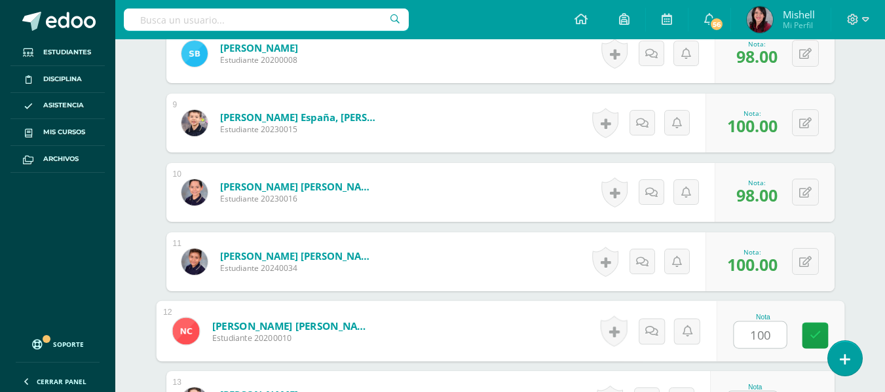
type input "100"
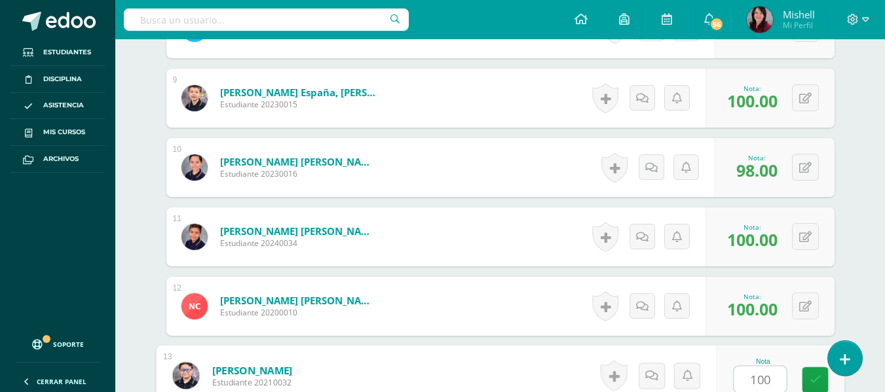
type input "100"
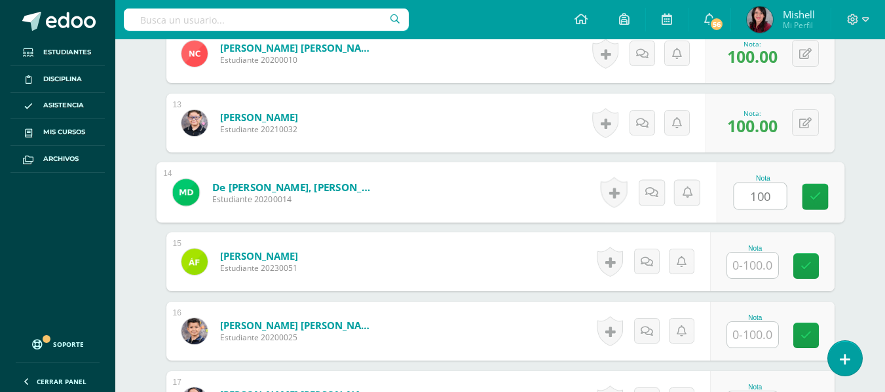
type input "100"
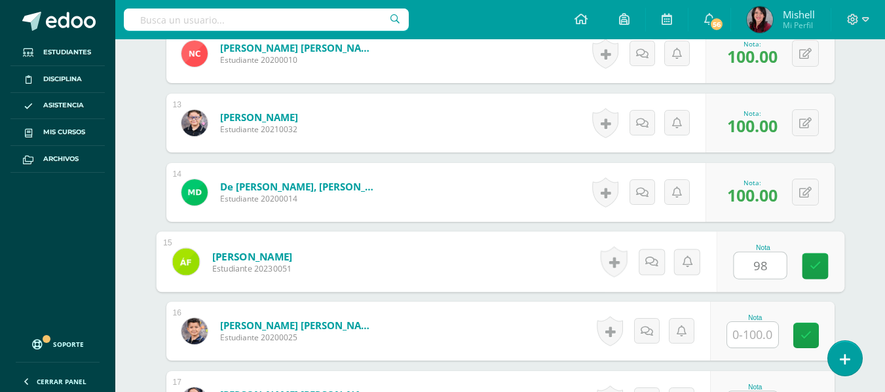
type input "98"
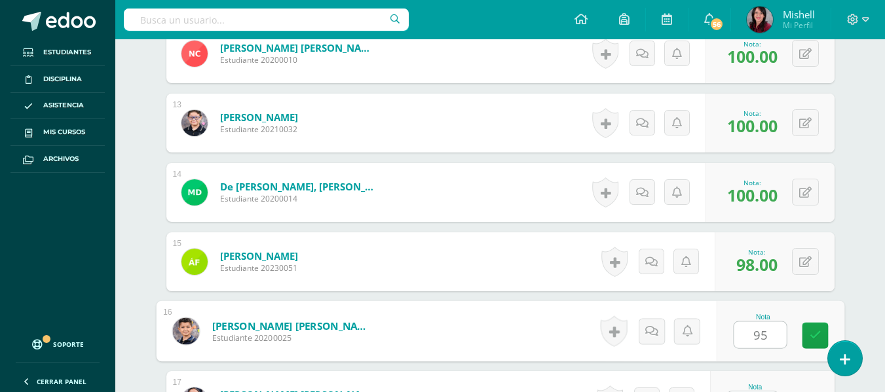
type input "95"
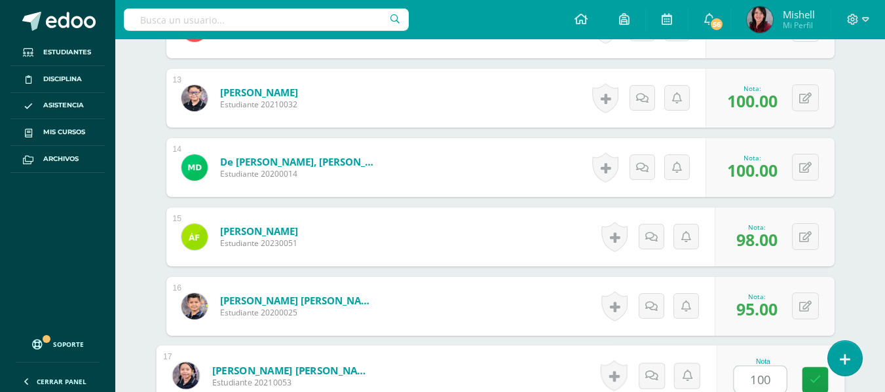
type input "100"
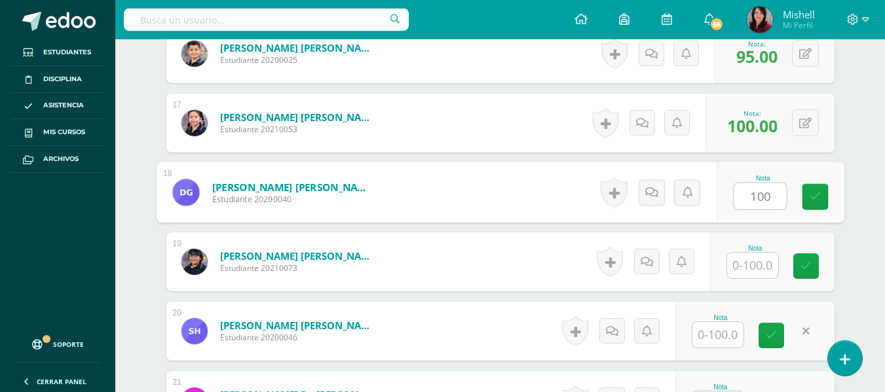
type input "100"
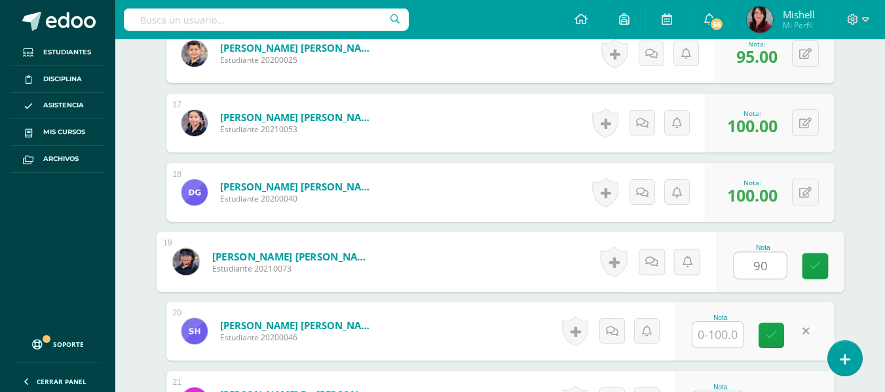
type input "90"
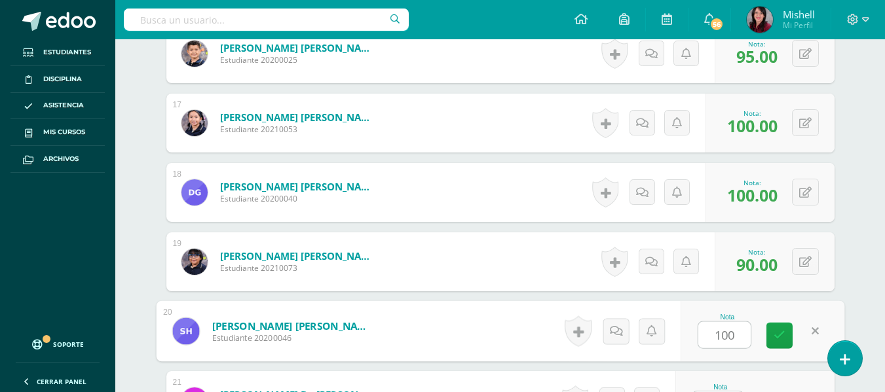
type input "100"
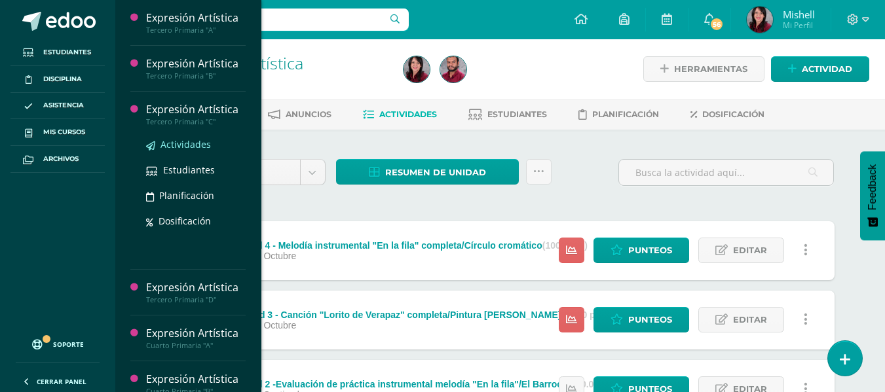
click at [183, 142] on span "Actividades" at bounding box center [185, 144] width 50 height 12
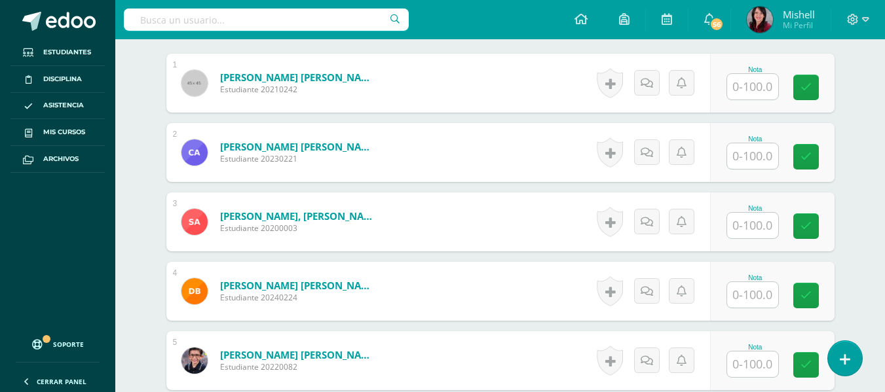
scroll to position [384, 0]
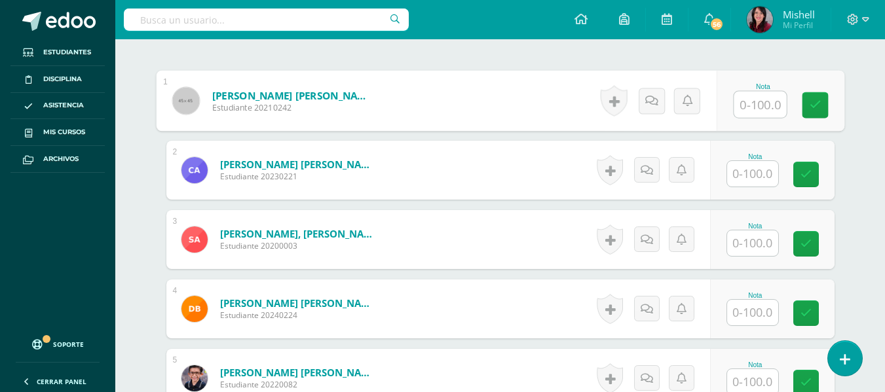
click at [756, 103] on input "text" at bounding box center [759, 105] width 52 height 26
type input "95"
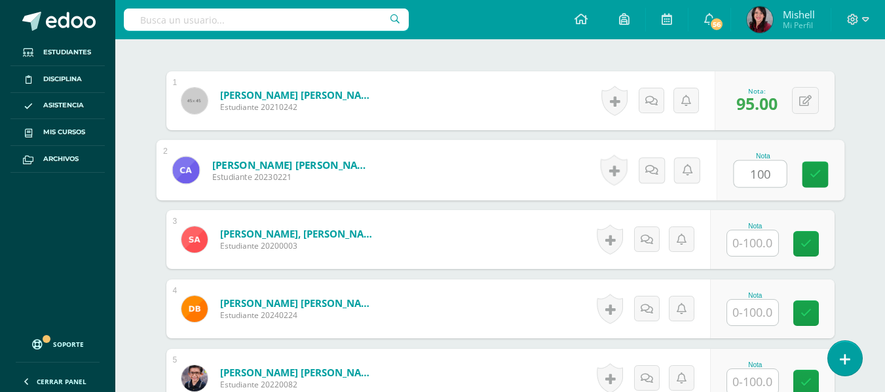
type input "100"
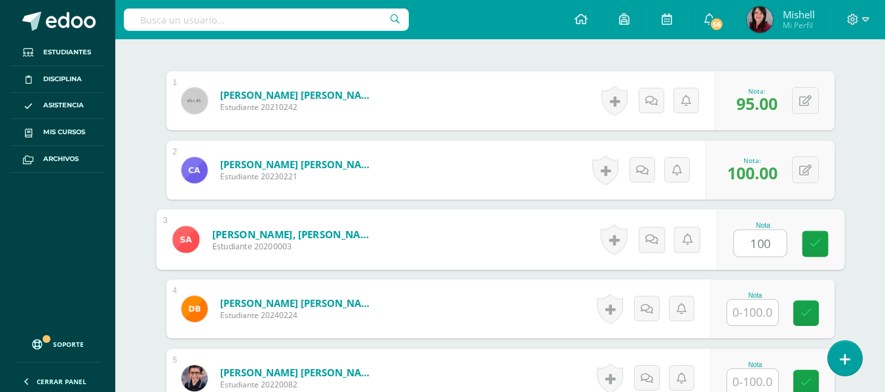
type input "100"
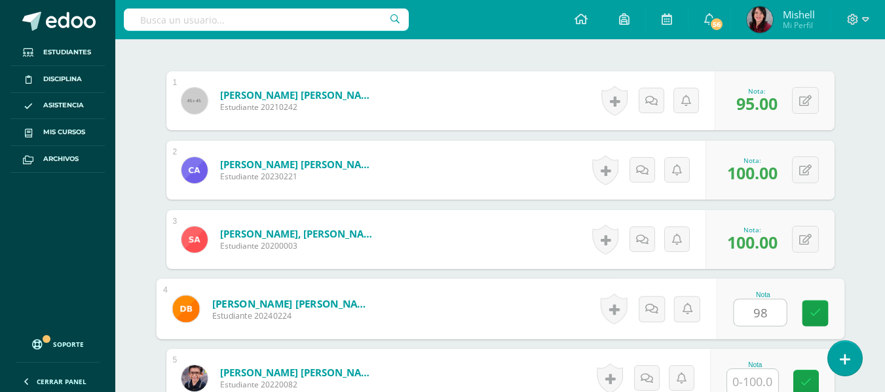
type input "98"
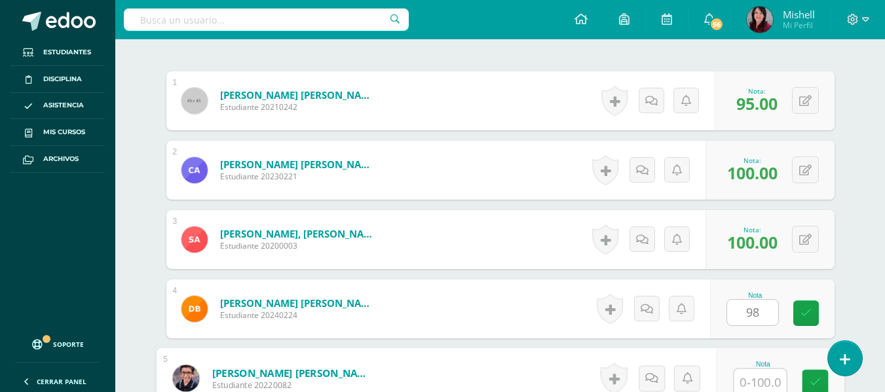
scroll to position [386, 0]
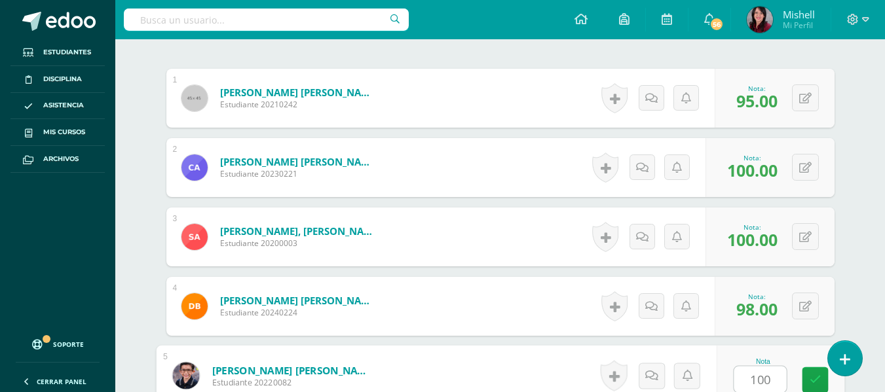
type input "100"
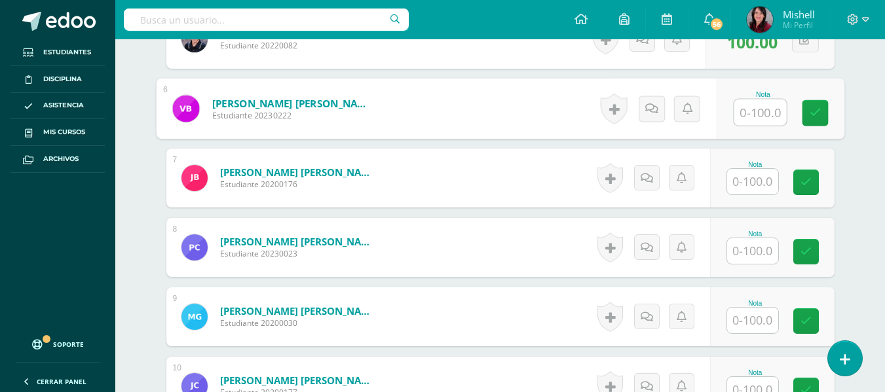
scroll to position [729, 0]
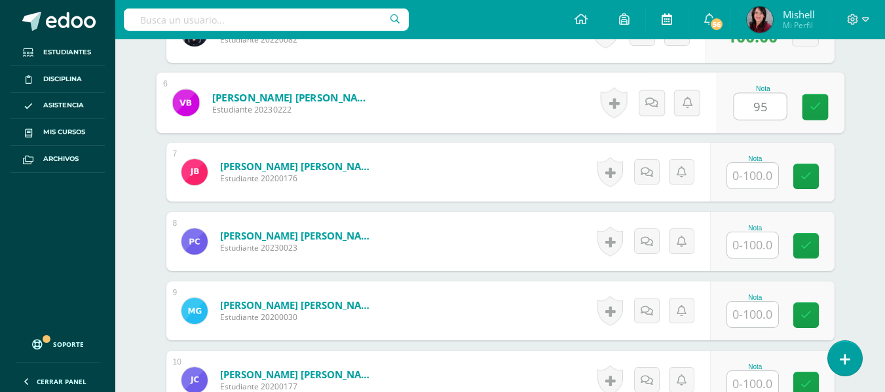
type input "95"
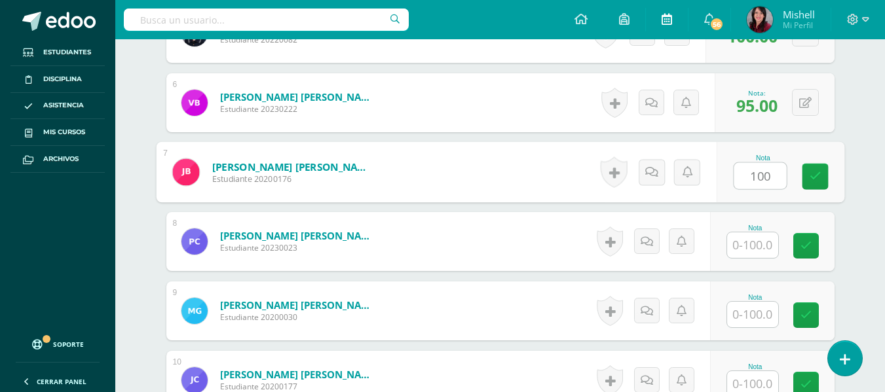
type input "100"
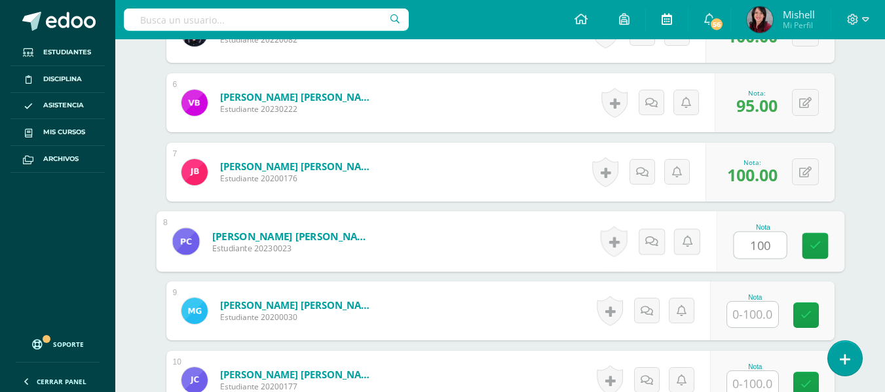
type input "100"
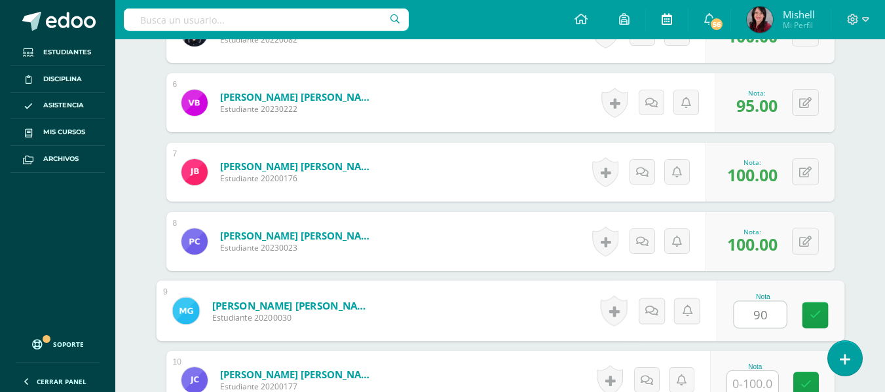
type input "90"
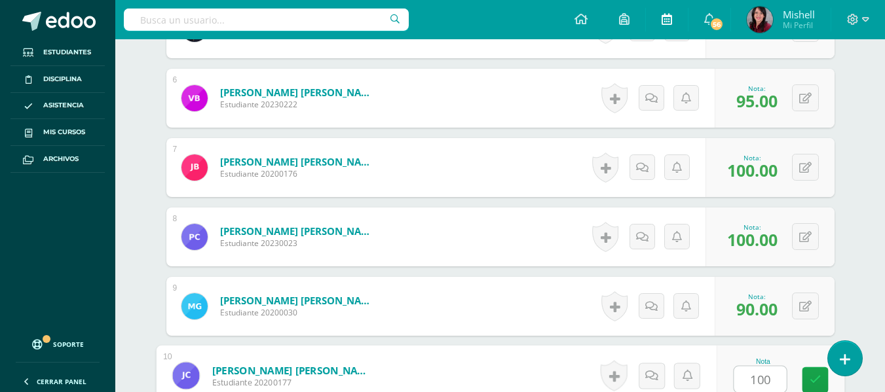
type input "100"
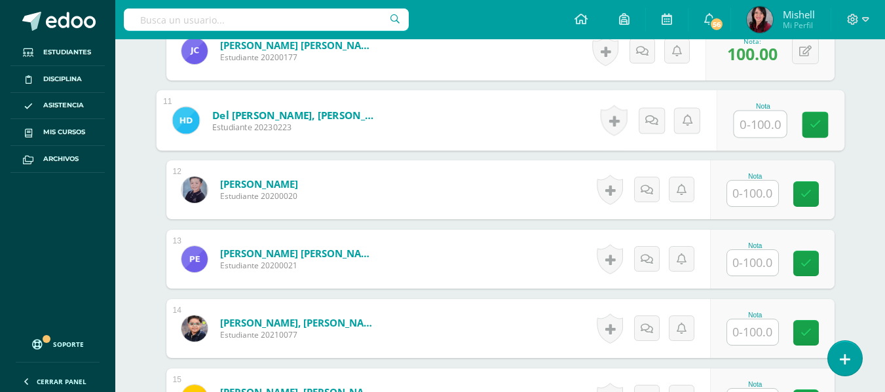
scroll to position [1100, 0]
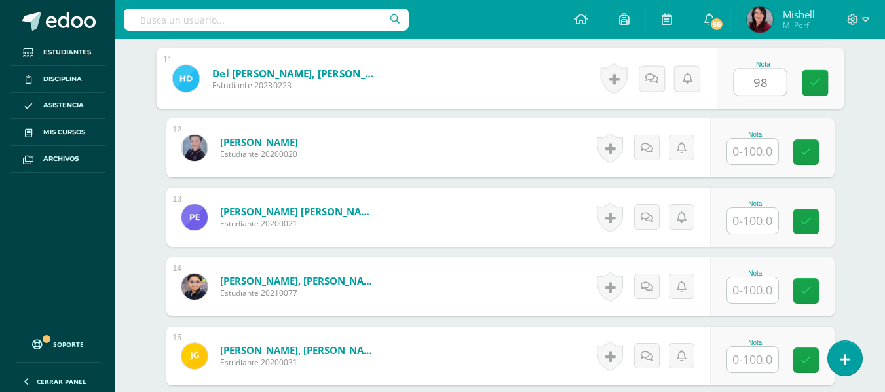
type input "98"
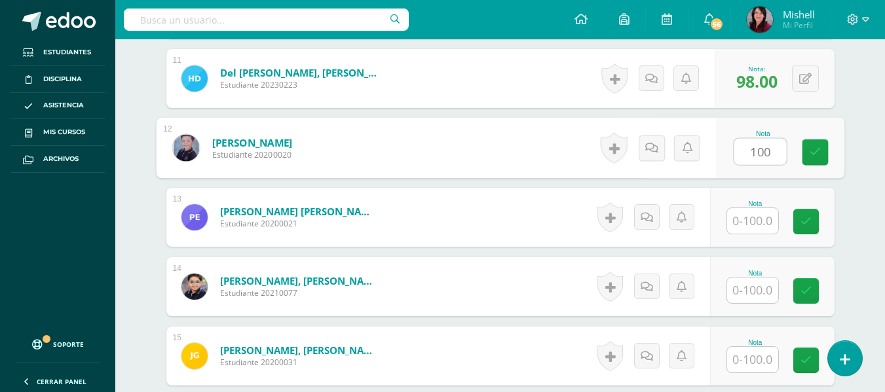
type input "100"
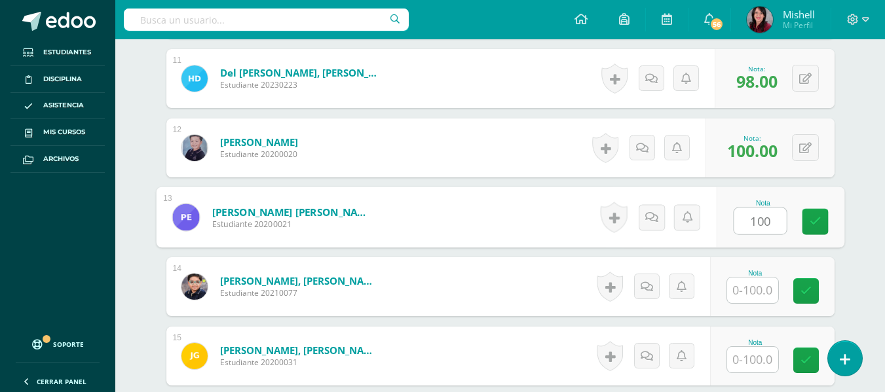
type input "100"
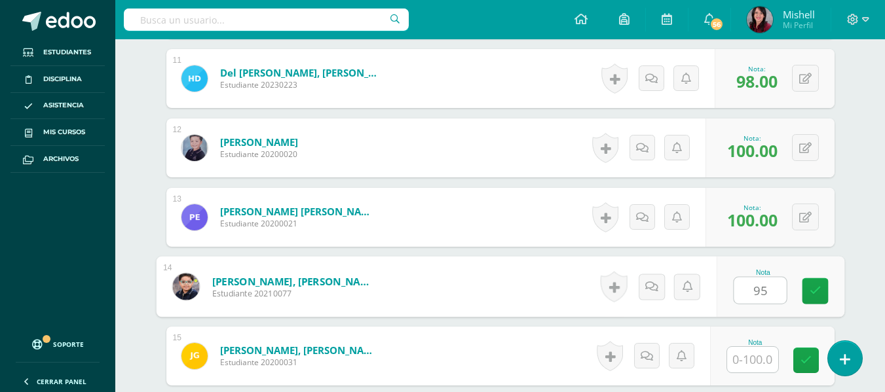
type input "95"
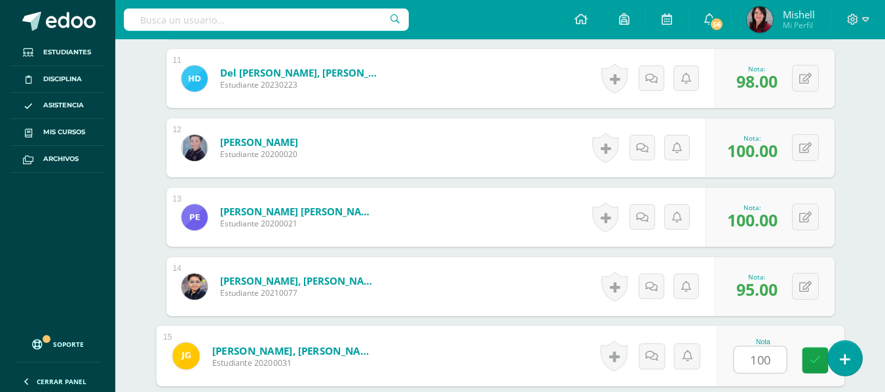
type input "100"
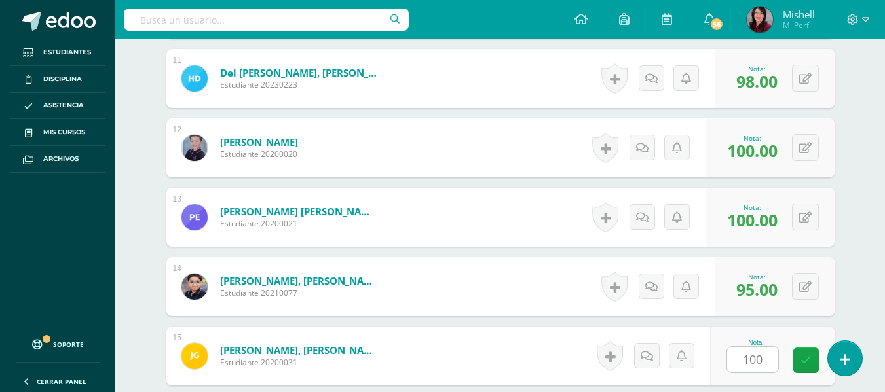
scroll to position [1333, 0]
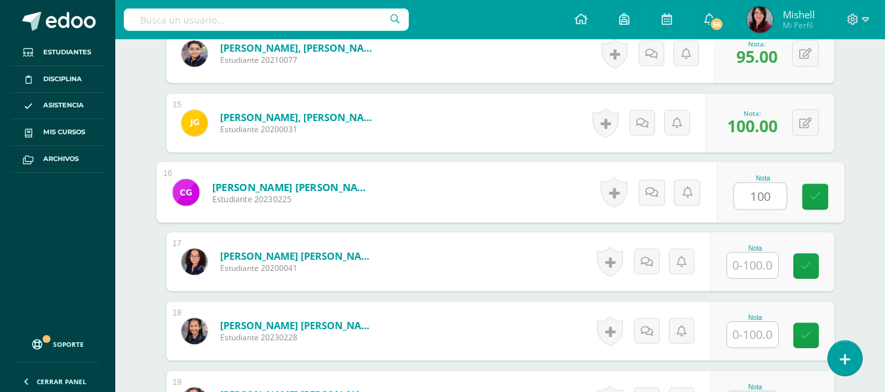
type input "100"
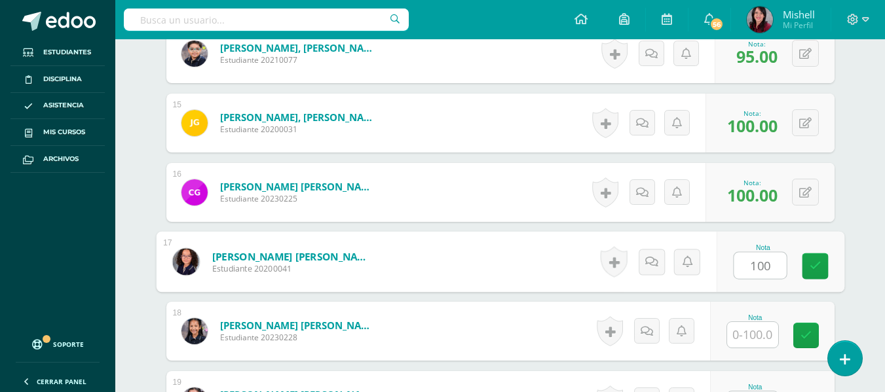
type input "100"
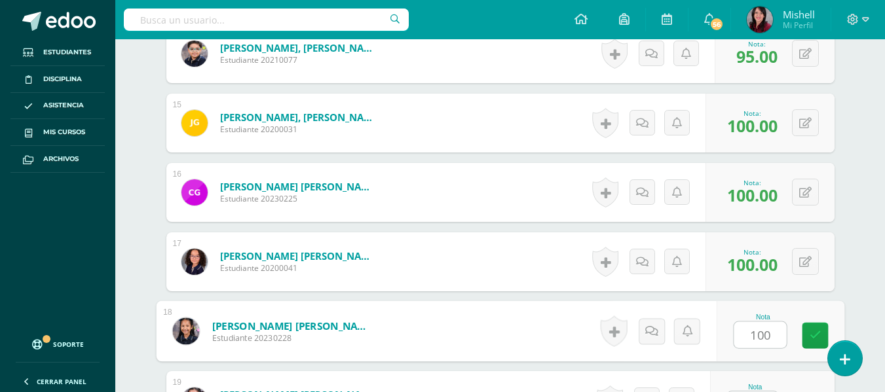
type input "100"
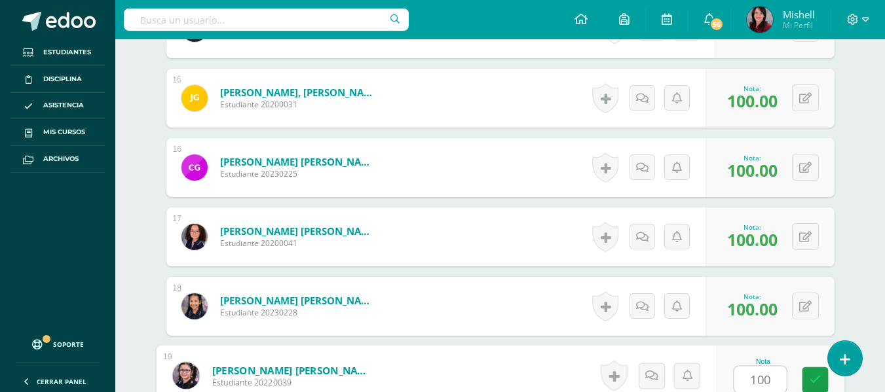
type input "100"
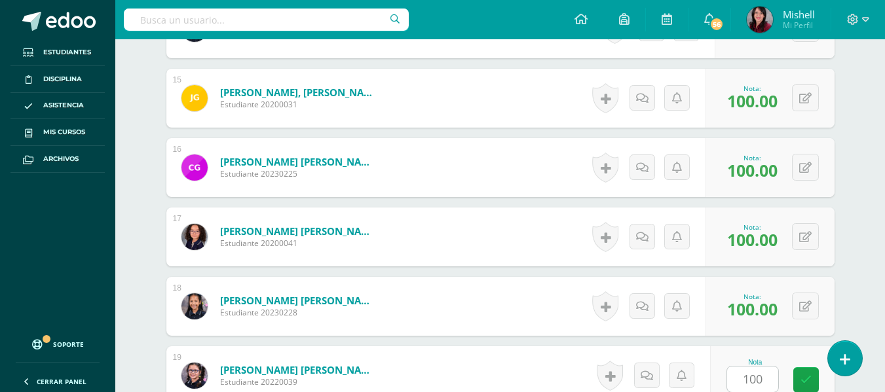
scroll to position [1611, 0]
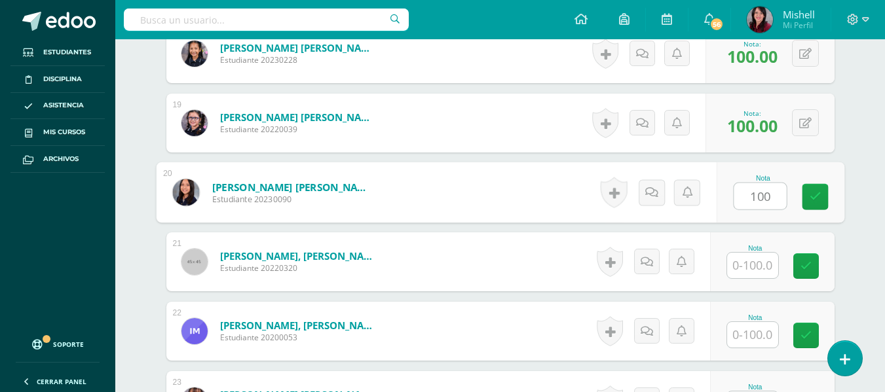
type input "100"
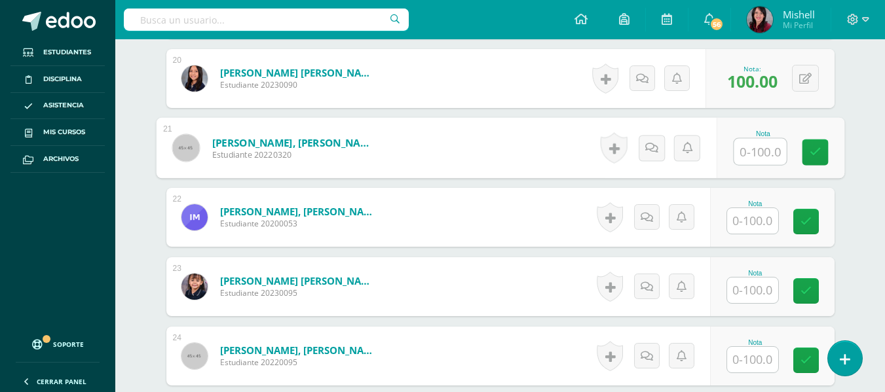
scroll to position [1659, 0]
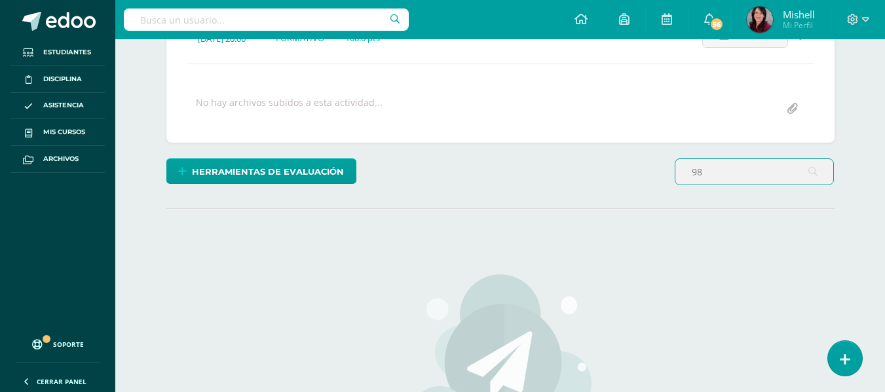
scroll to position [375, 0]
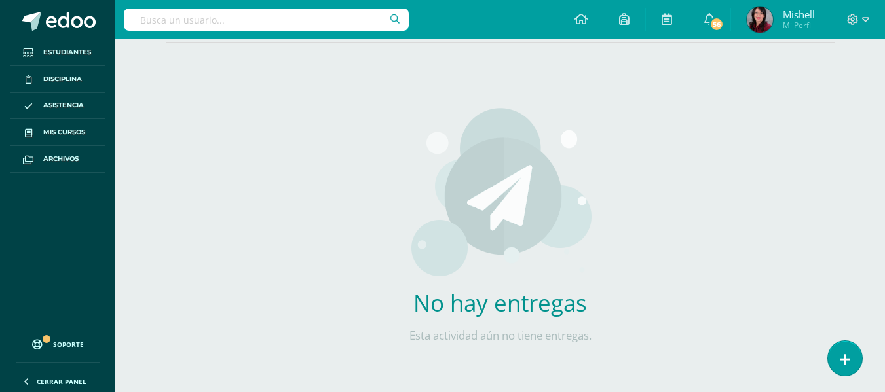
type input "98"
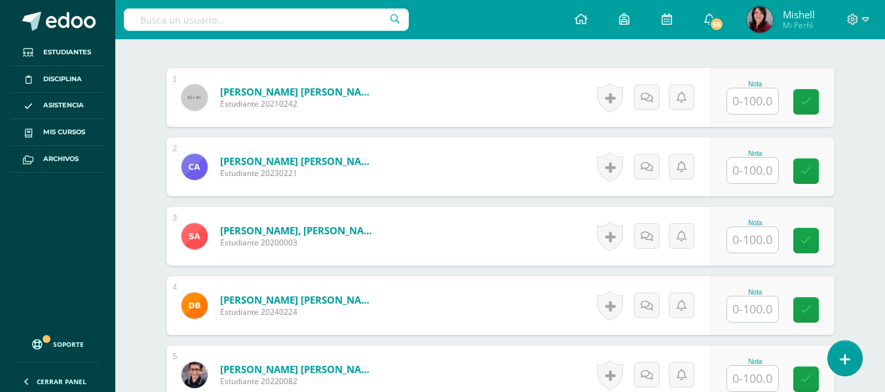
scroll to position [399, 0]
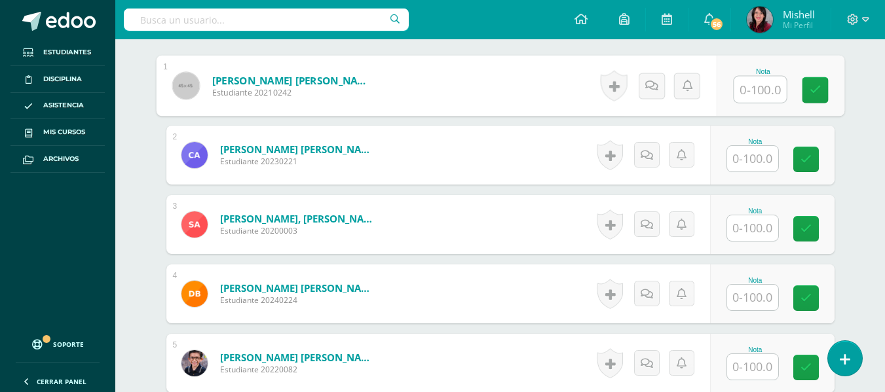
click at [754, 92] on input "text" at bounding box center [759, 90] width 52 height 26
type input "98"
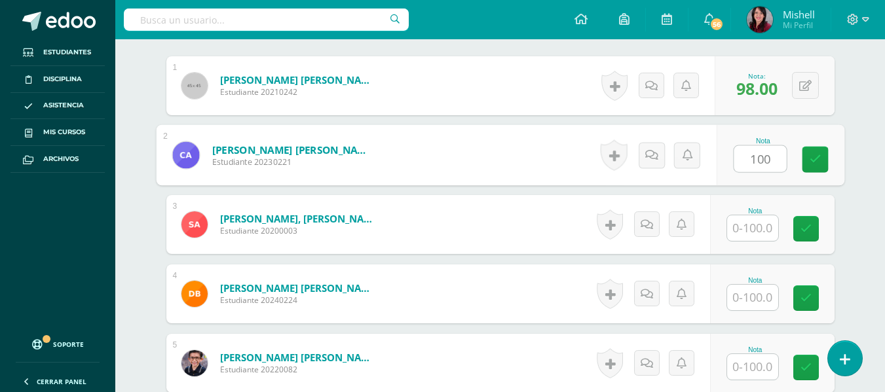
type input "100"
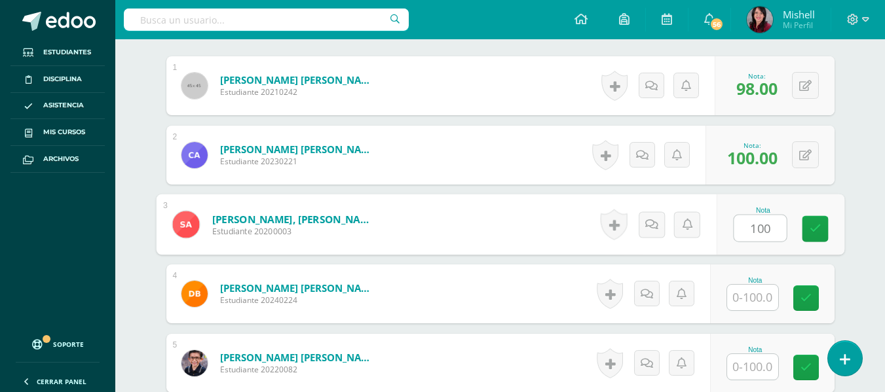
type input "100"
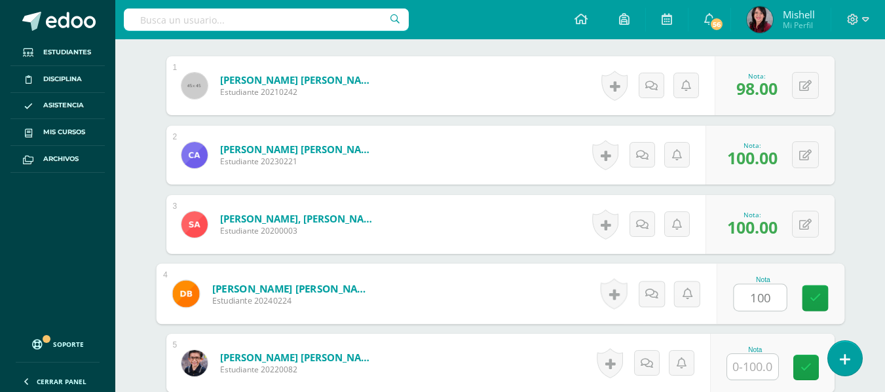
type input "100"
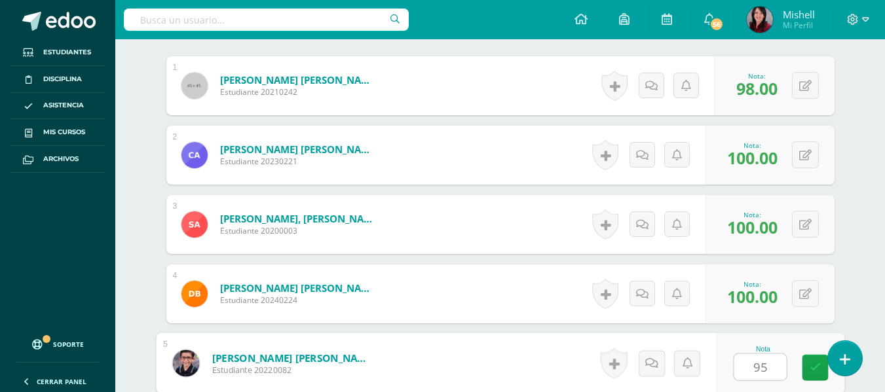
type input "95"
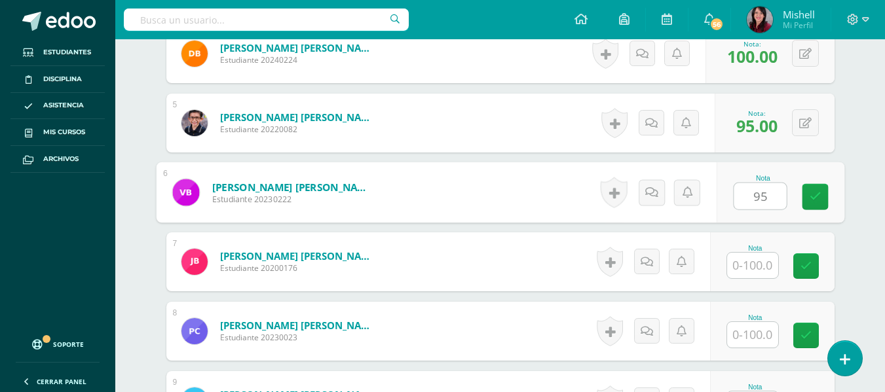
type input "95"
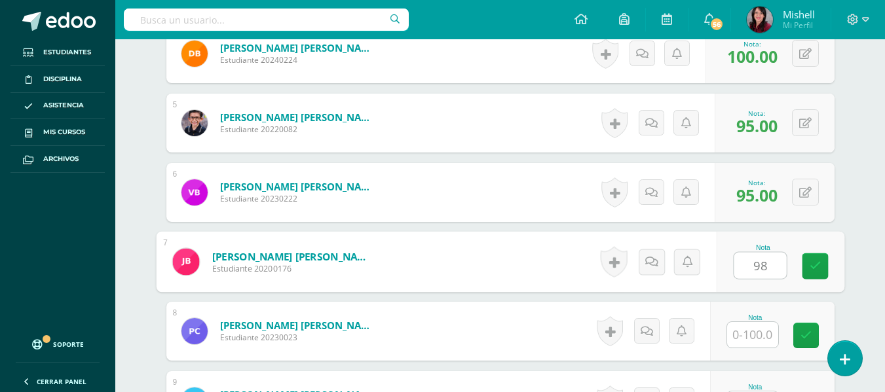
type input "98"
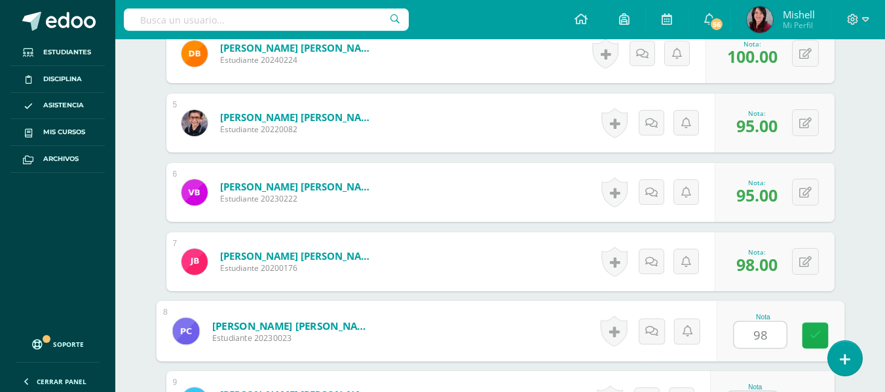
type input "98"
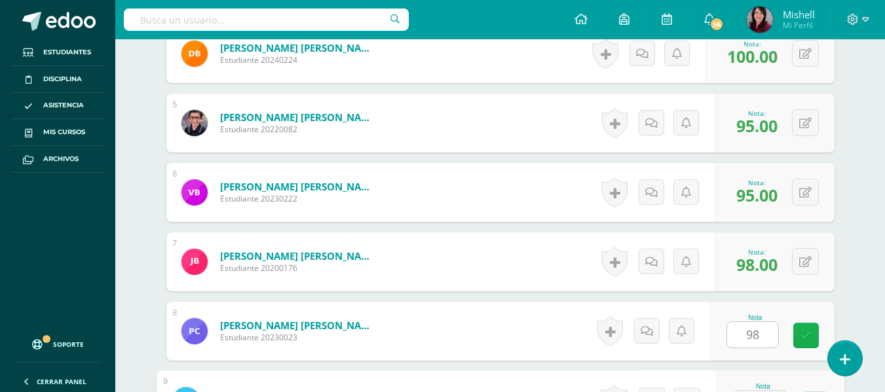
scroll to position [664, 0]
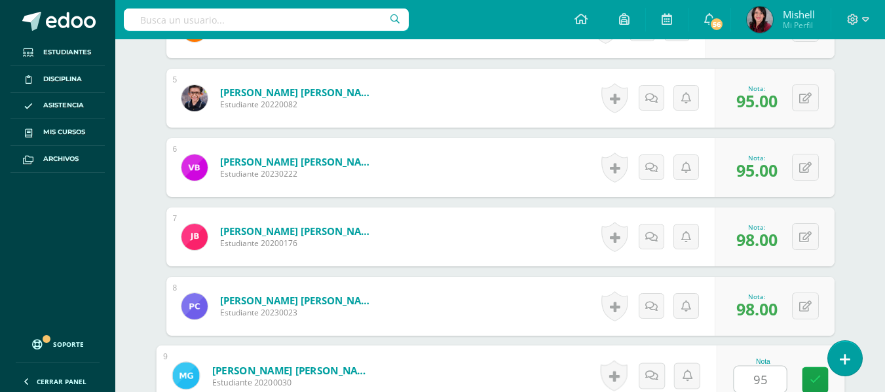
type input "95"
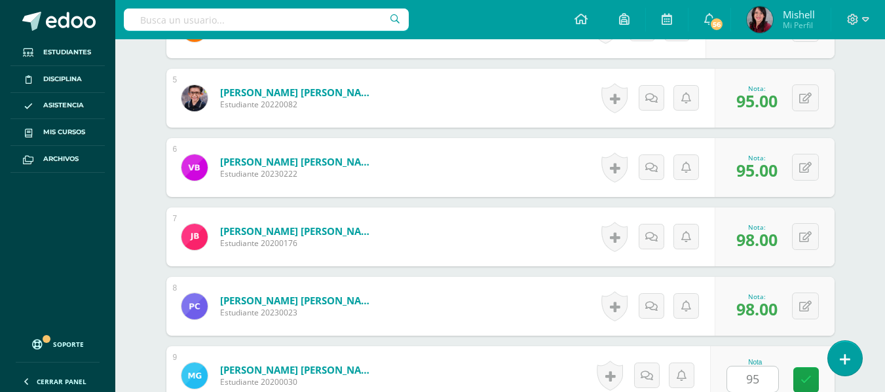
scroll to position [917, 0]
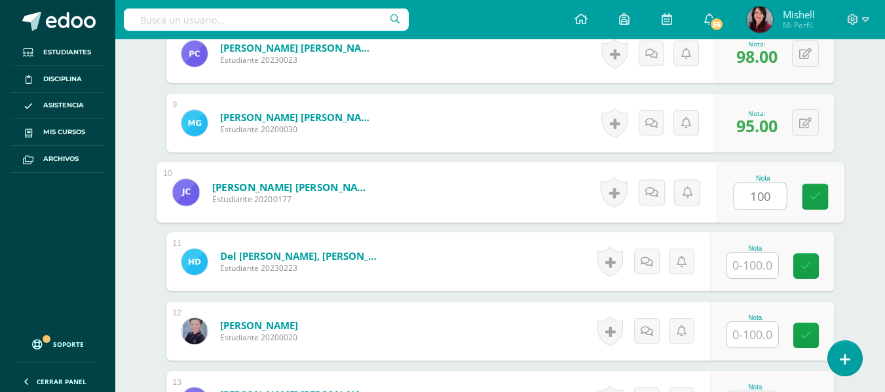
type input "100"
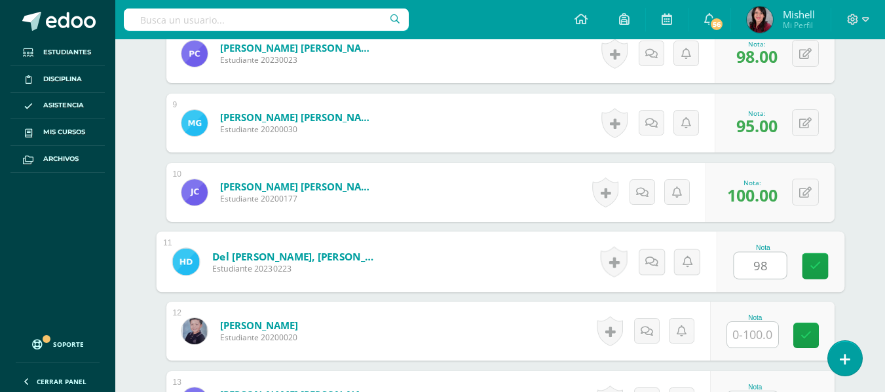
type input "98"
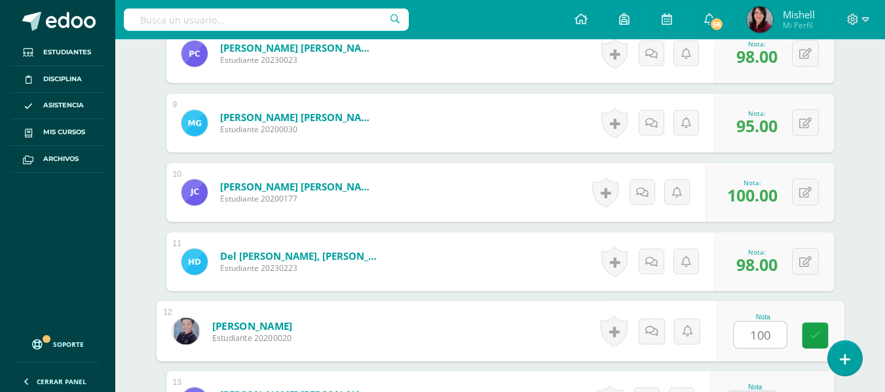
type input "100"
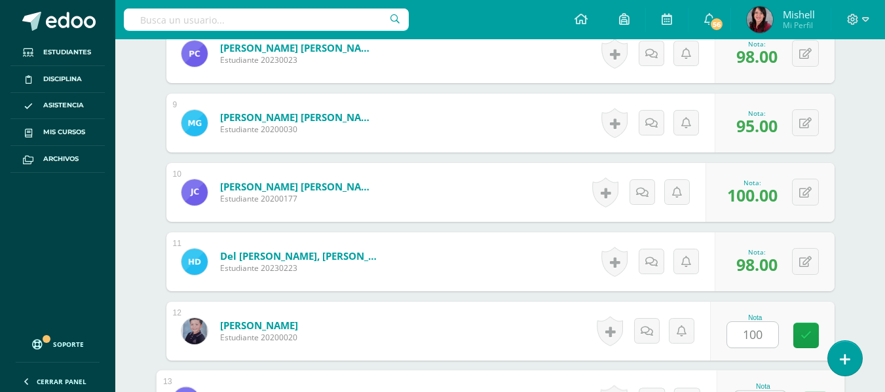
scroll to position [942, 0]
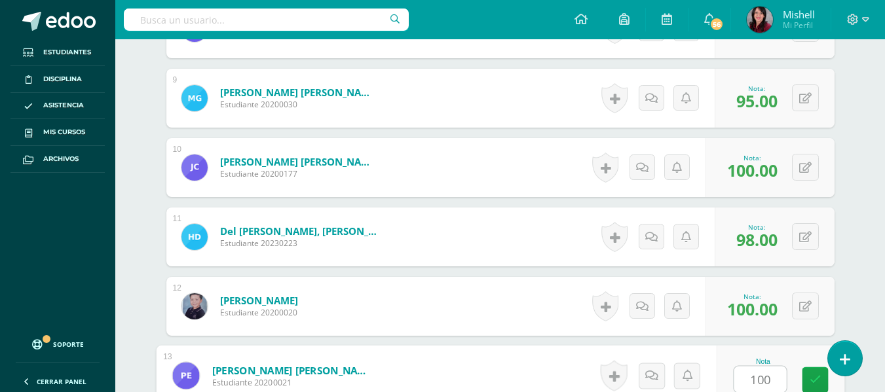
type input "100"
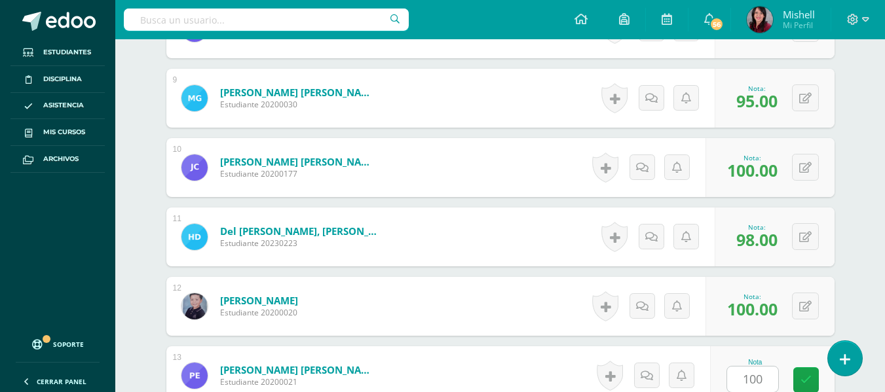
scroll to position [1194, 0]
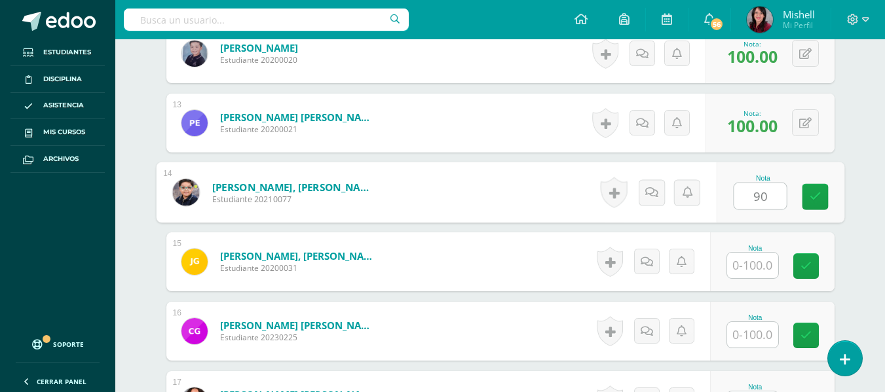
type input "90"
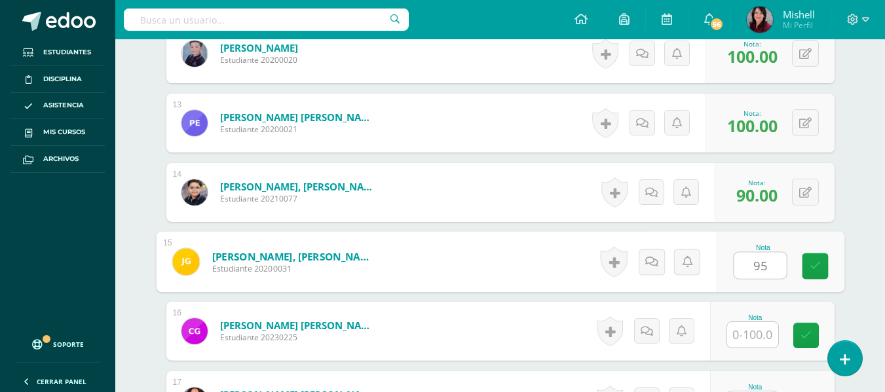
type input "95"
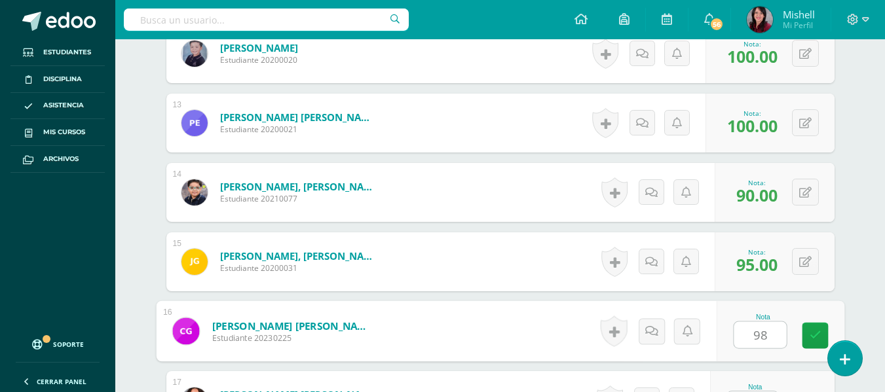
type input "98"
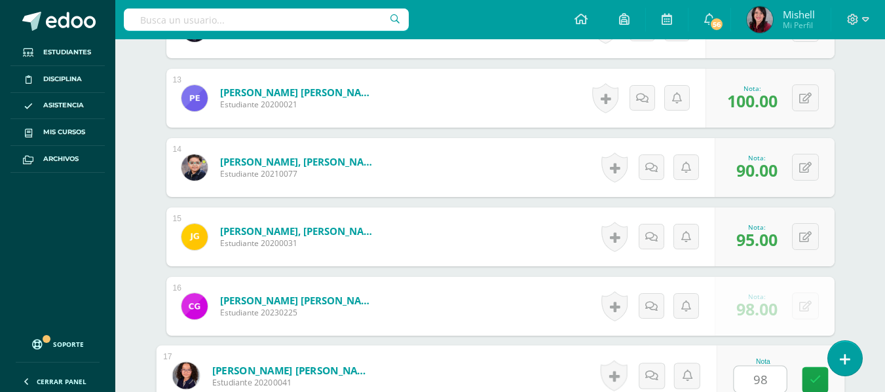
type input "98"
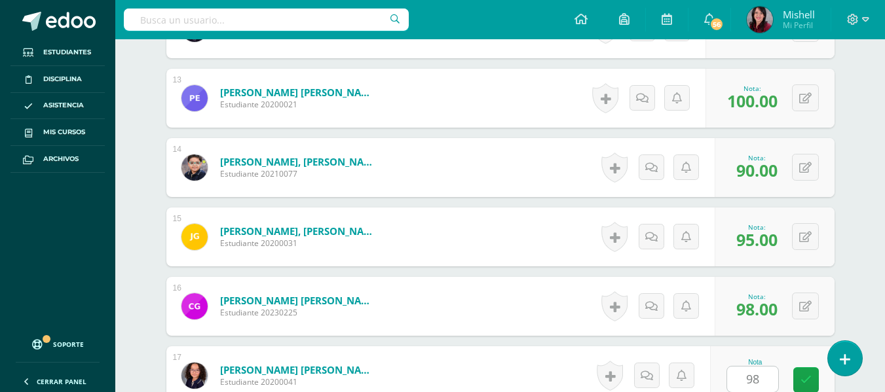
scroll to position [1472, 0]
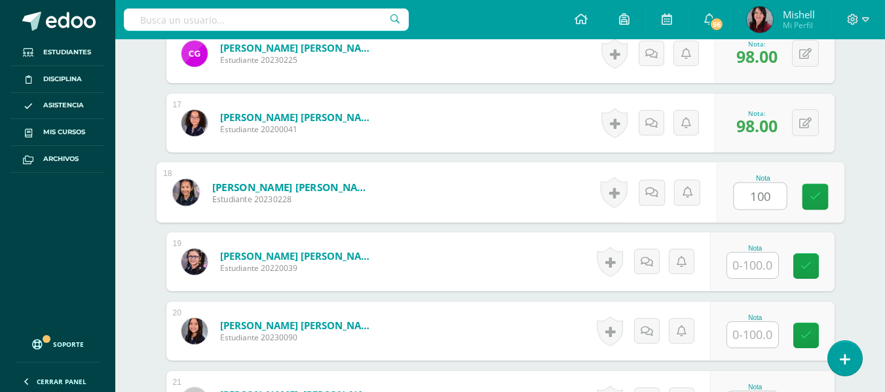
type input "100"
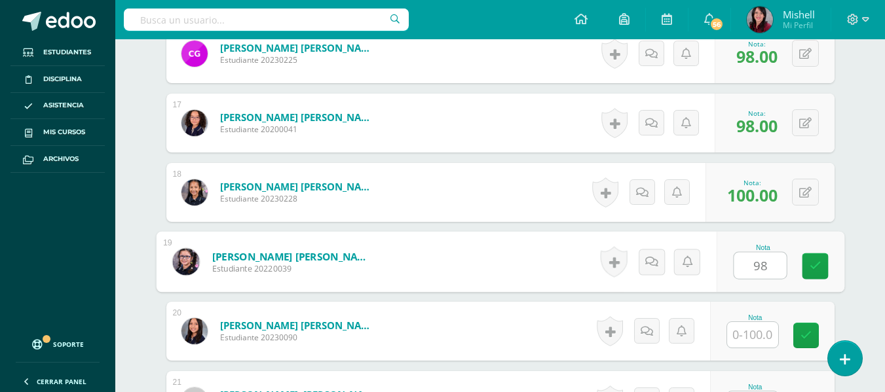
type input "98"
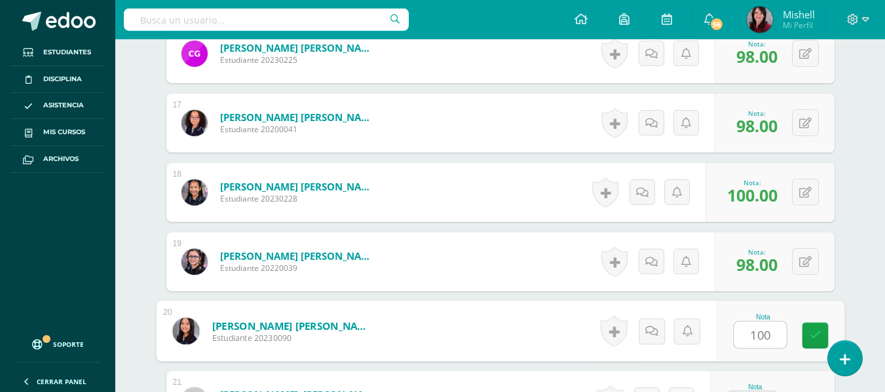
type input "100"
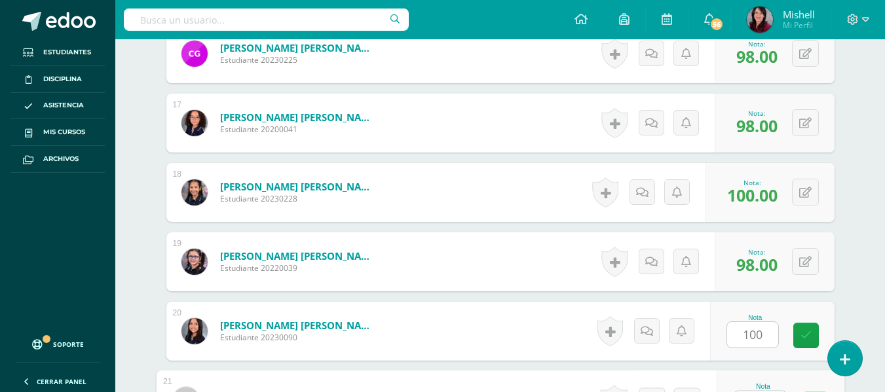
scroll to position [1497, 0]
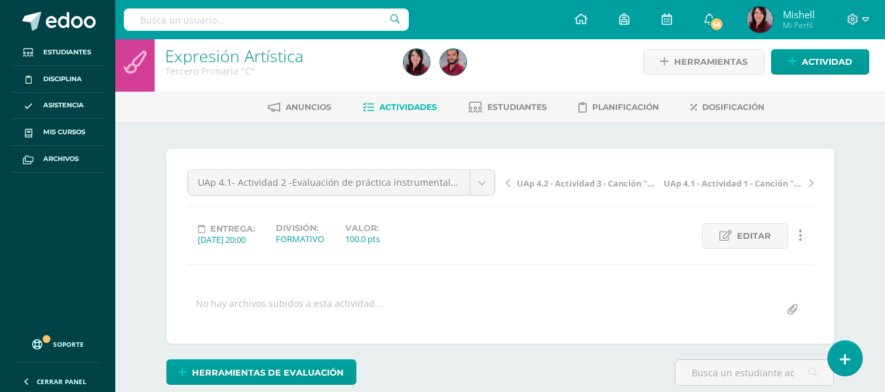
scroll to position [8, 0]
